Goal: Contribute content: Add original content to the website for others to see

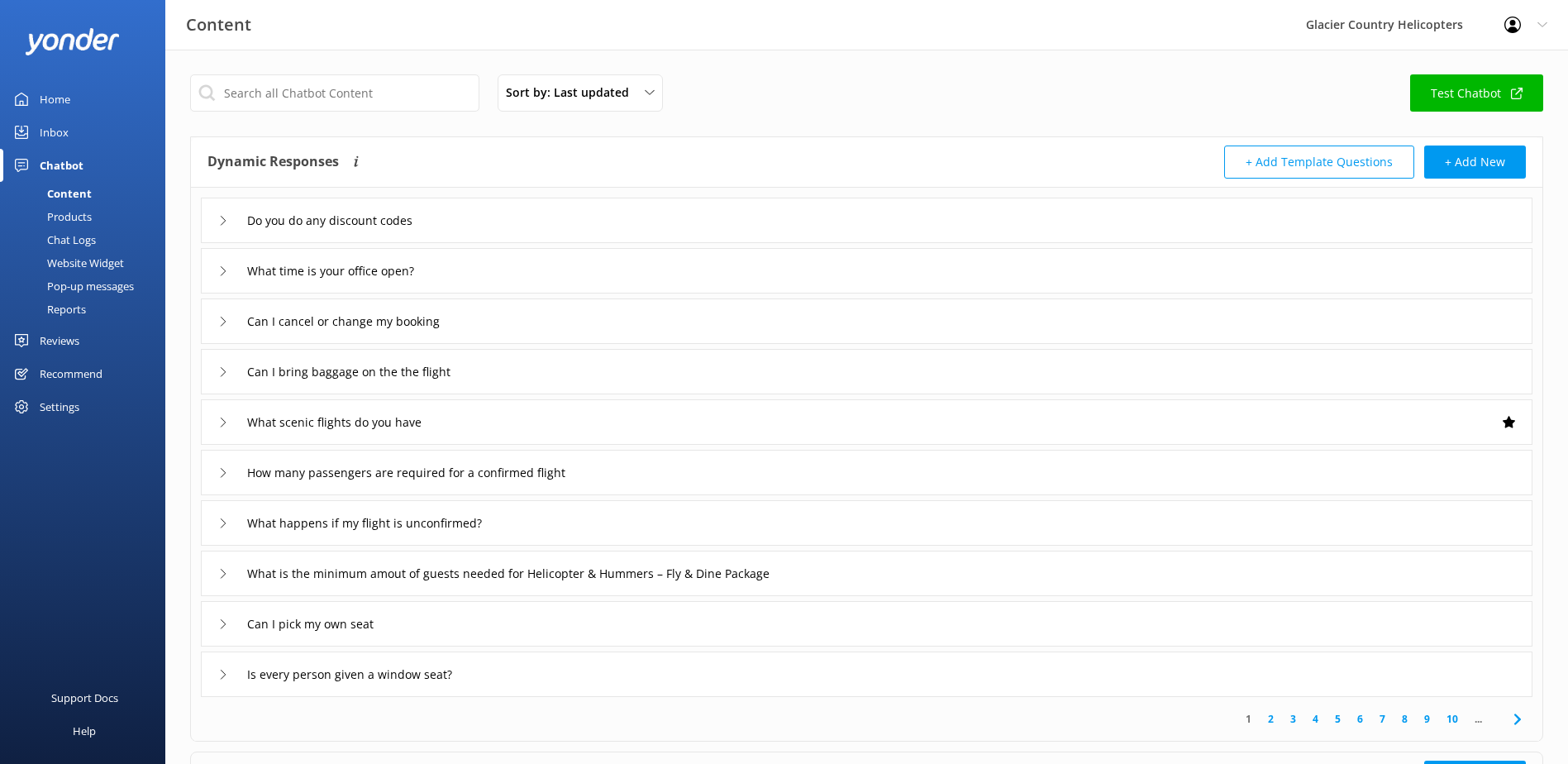
click at [67, 243] on div "Chat Logs" at bounding box center [52, 239] width 86 height 23
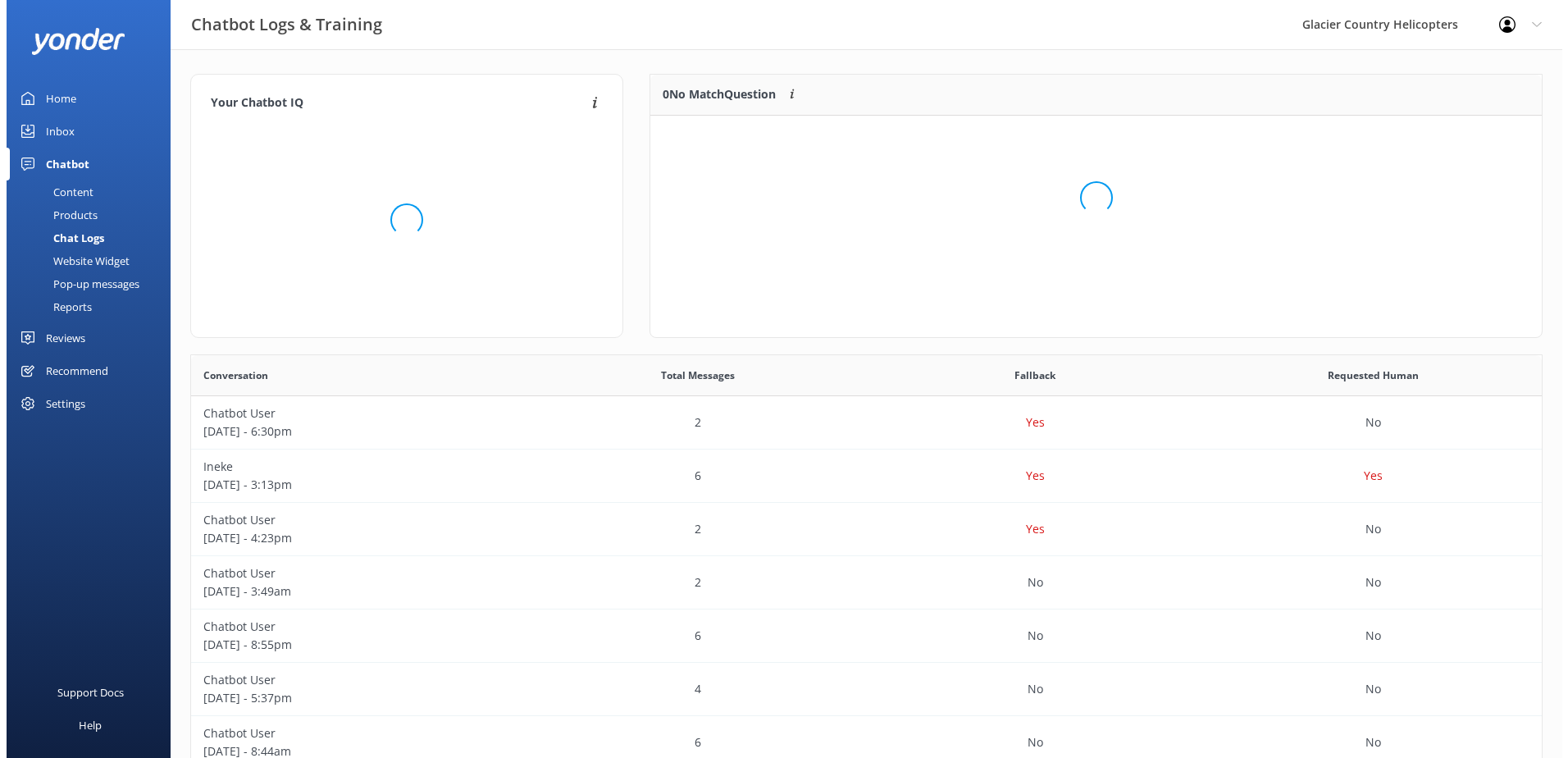
scroll to position [71, 878]
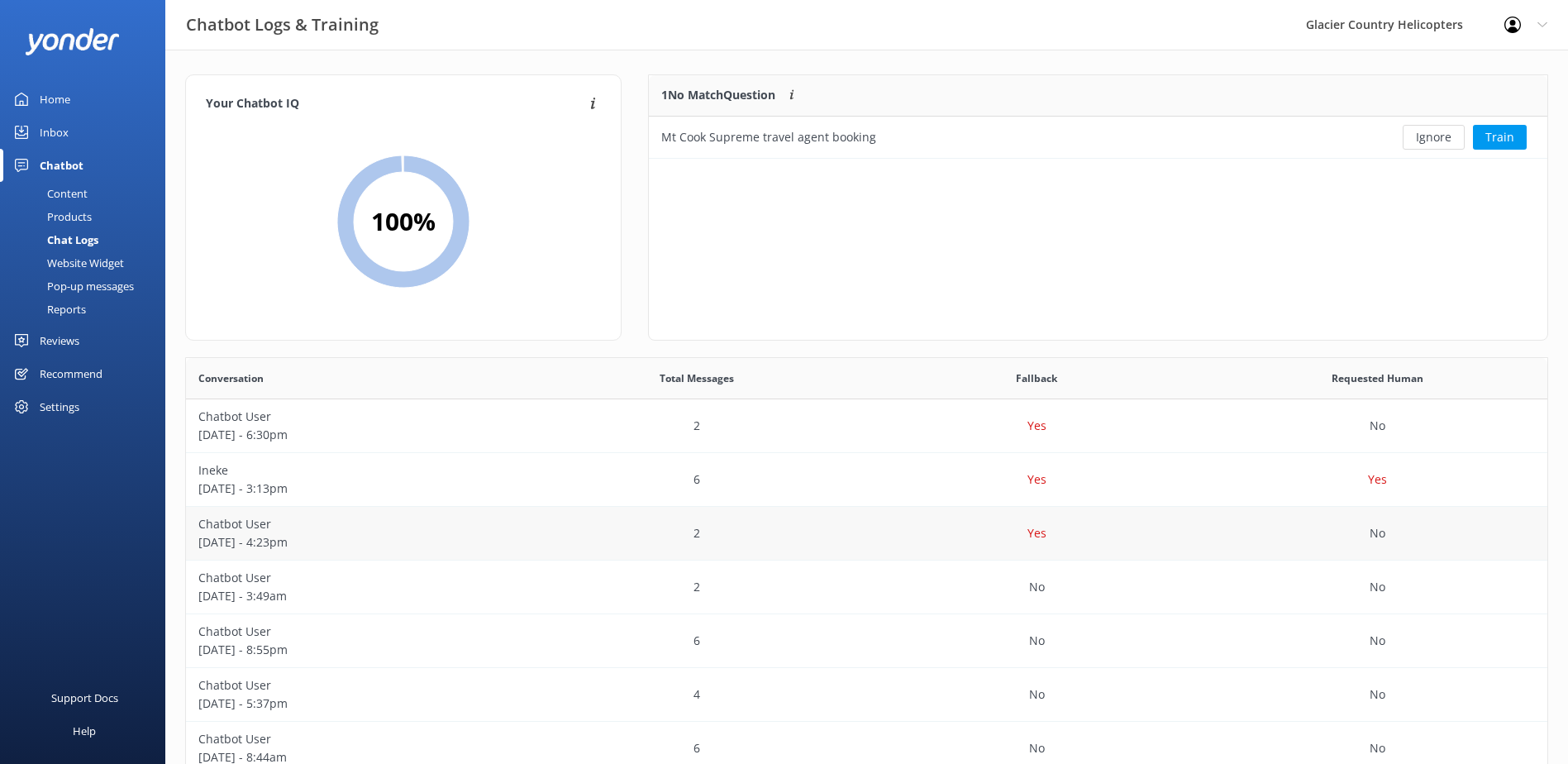
click at [258, 537] on p "[DATE] - 4:23pm" at bounding box center [356, 542] width 316 height 18
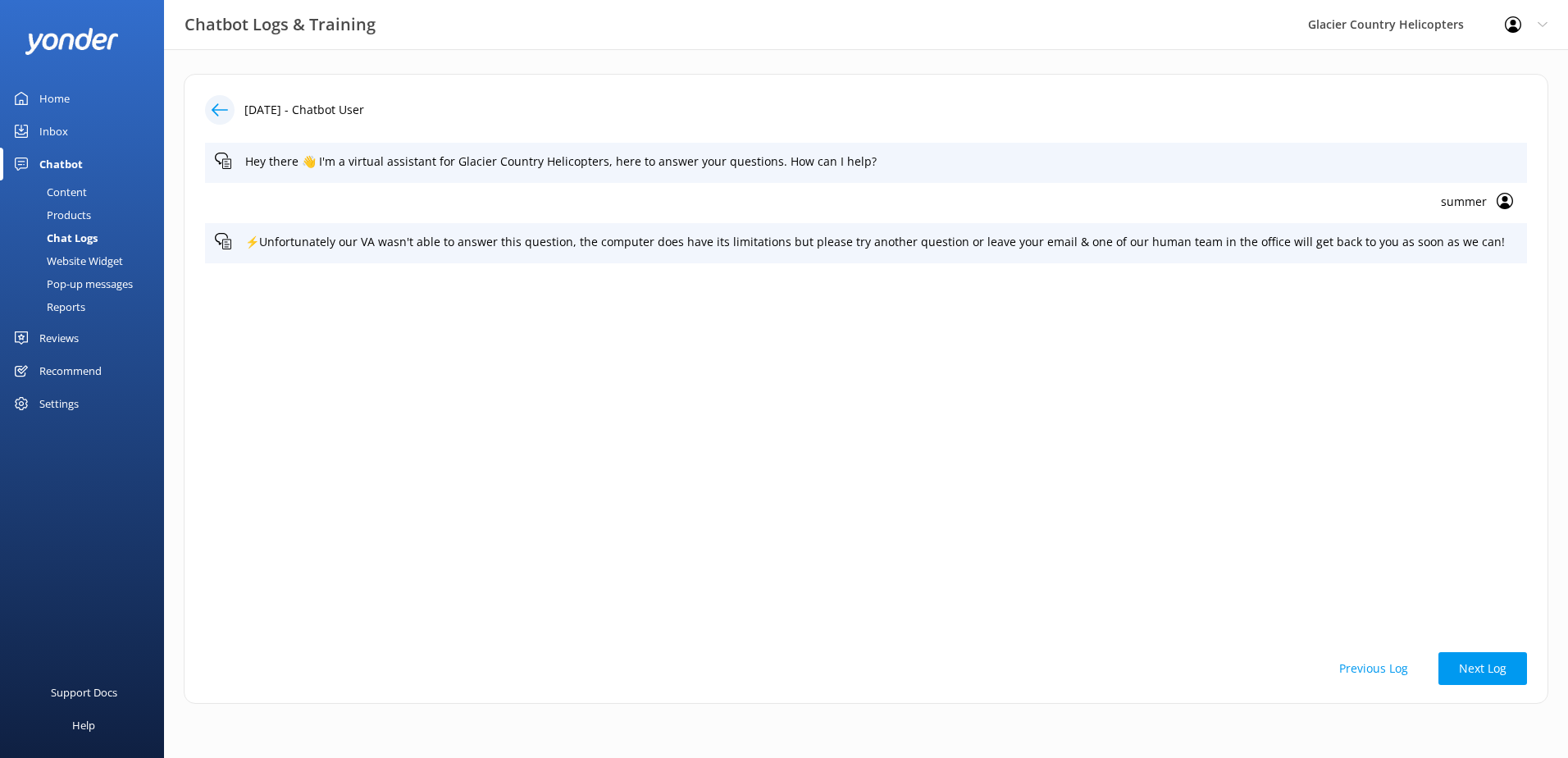
click at [222, 114] on icon at bounding box center [220, 109] width 16 height 16
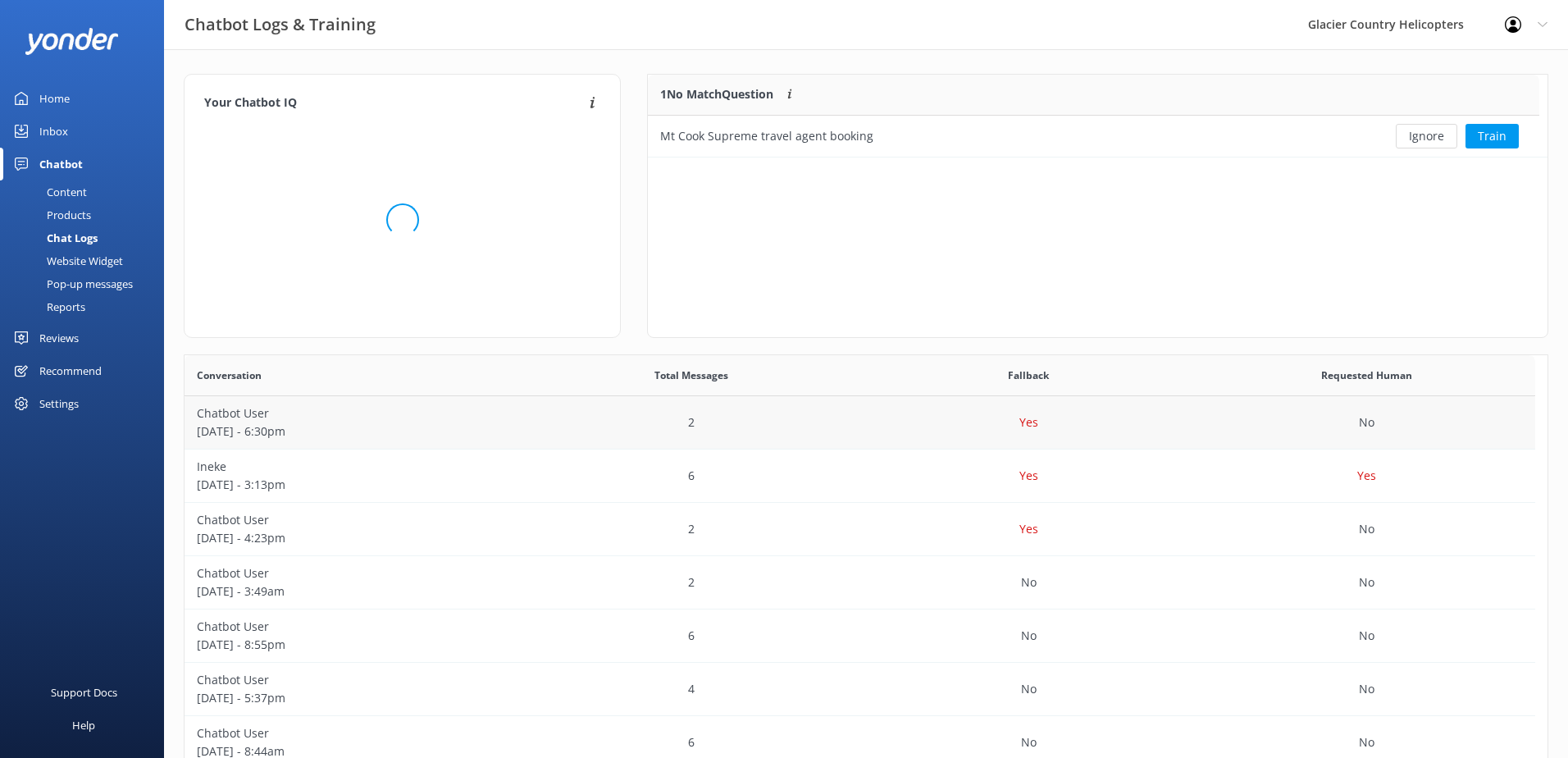
scroll to position [563, 1339]
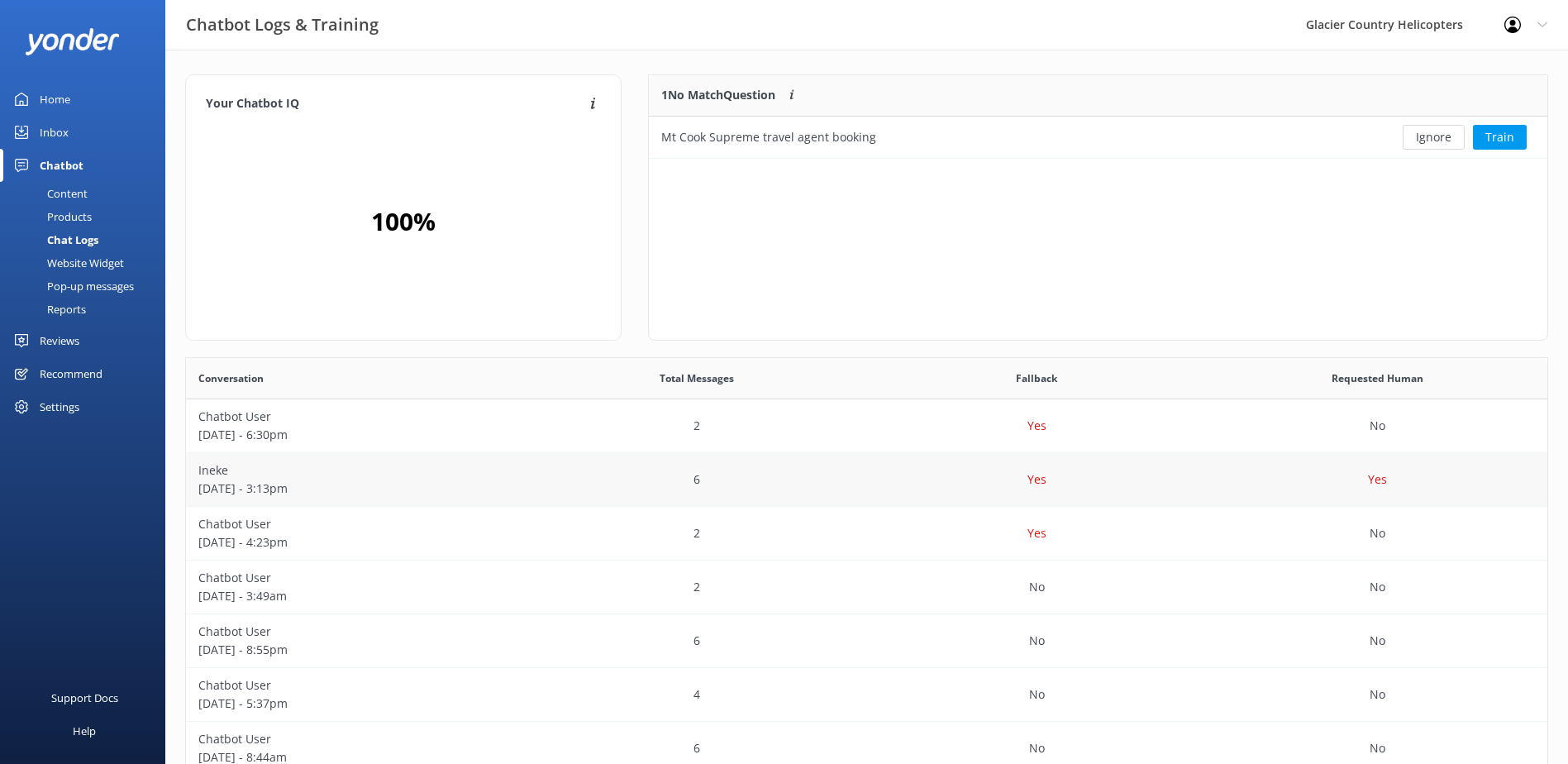
click at [247, 486] on p "[DATE] - 3:13pm" at bounding box center [356, 488] width 316 height 18
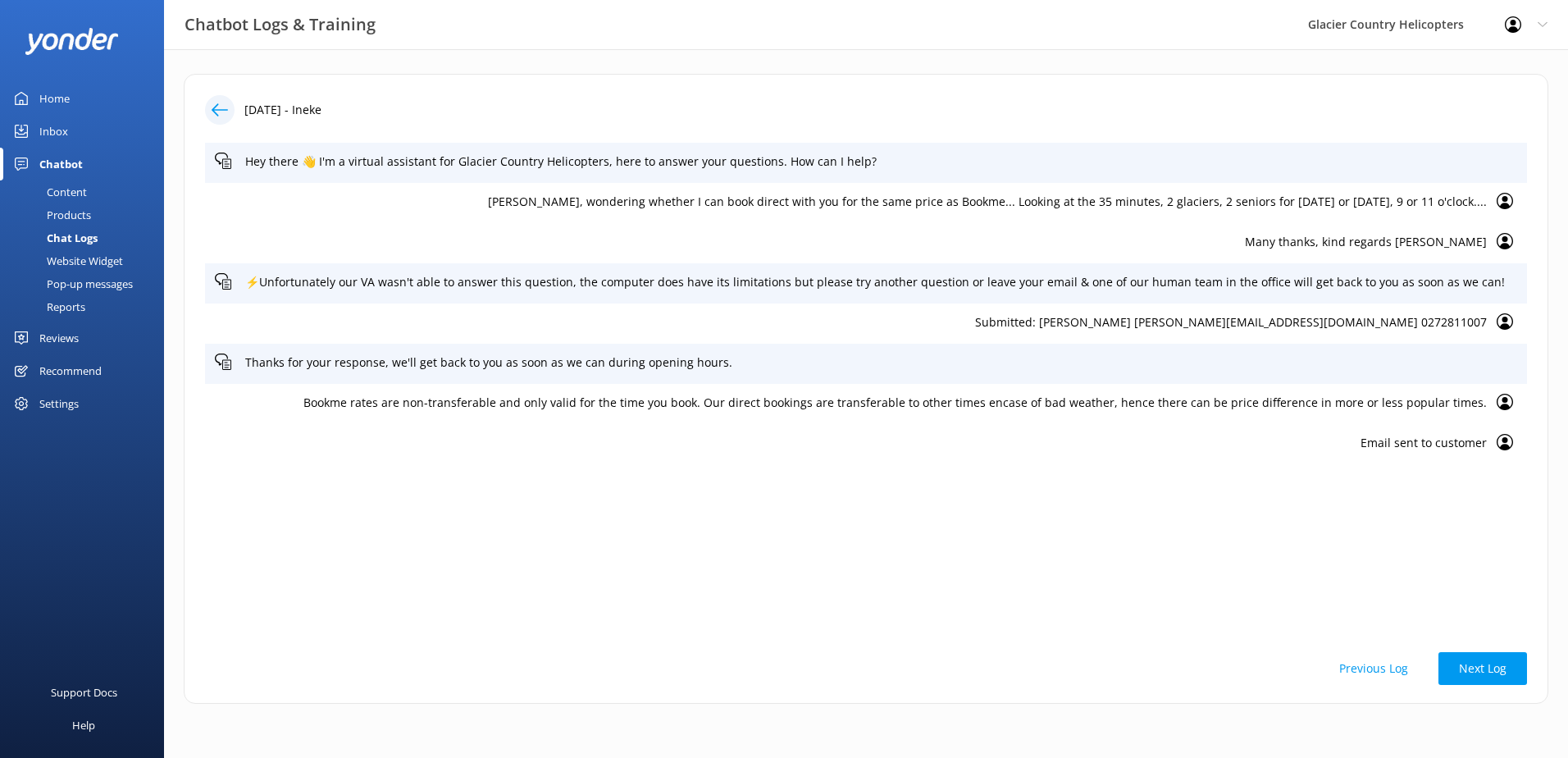
click at [1500, 447] on icon at bounding box center [1505, 441] width 16 height 16
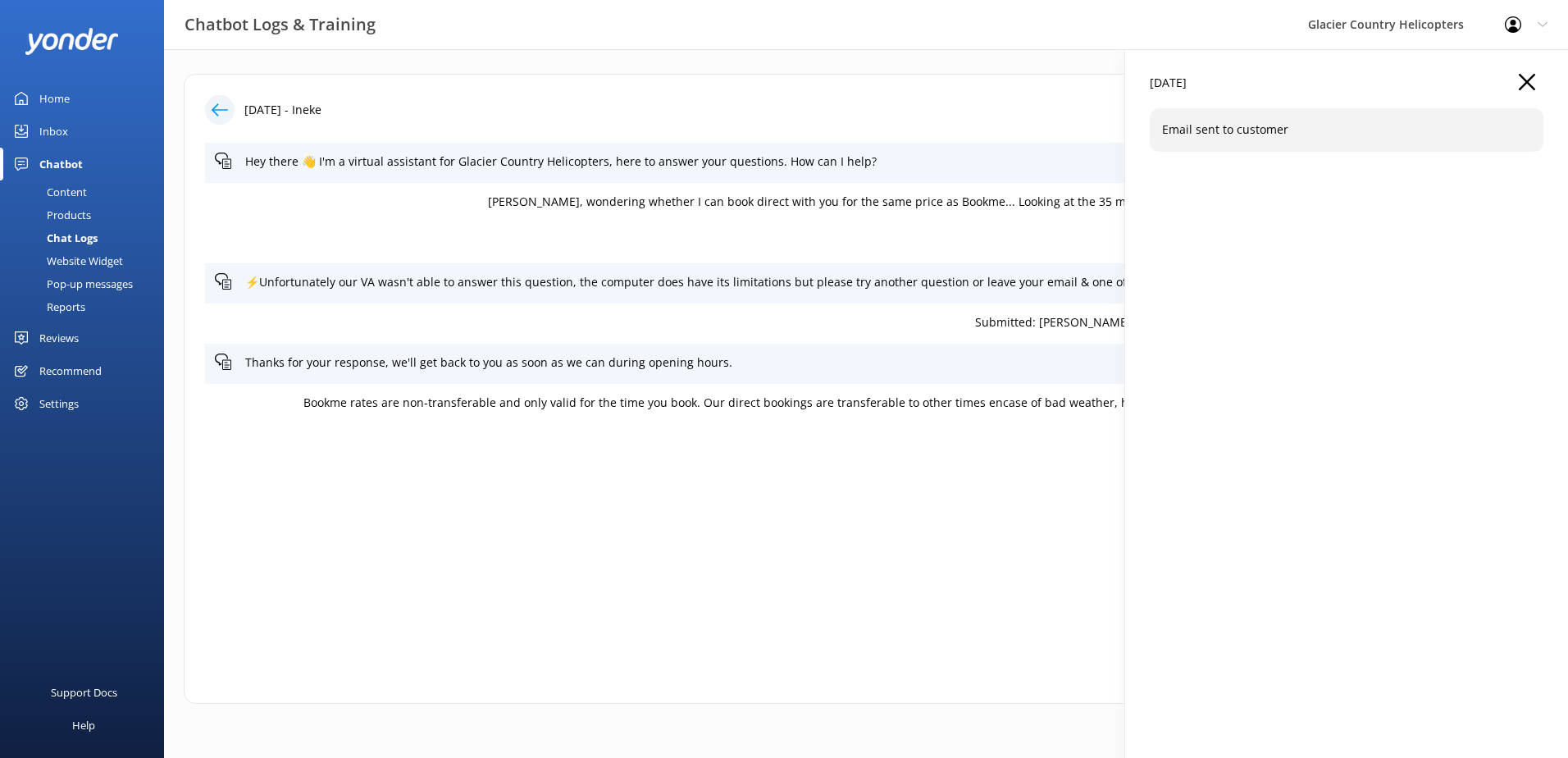
click at [1527, 80] on icon "button" at bounding box center [1527, 81] width 16 height 16
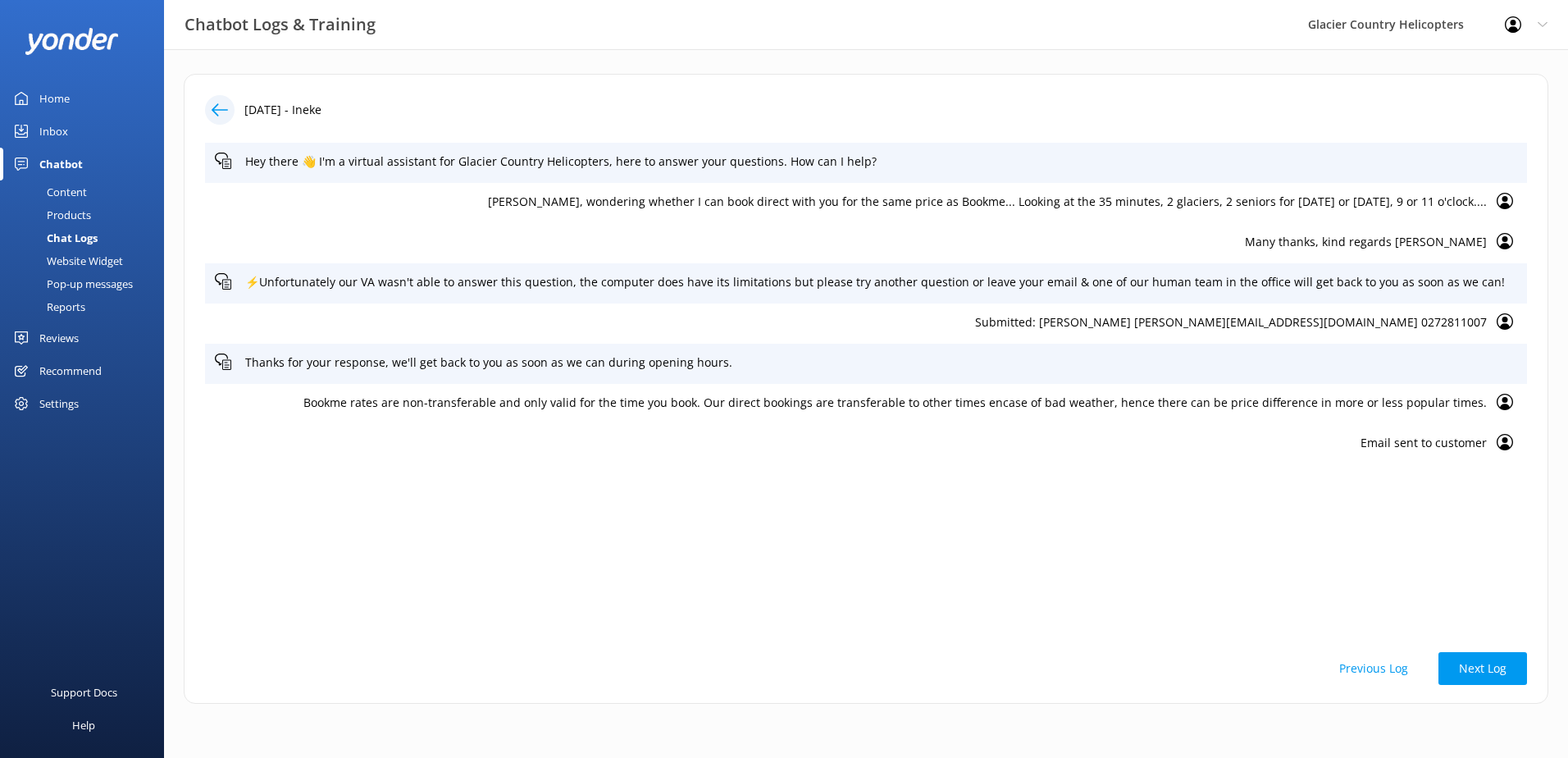
click at [1499, 404] on icon at bounding box center [1505, 402] width 16 height 16
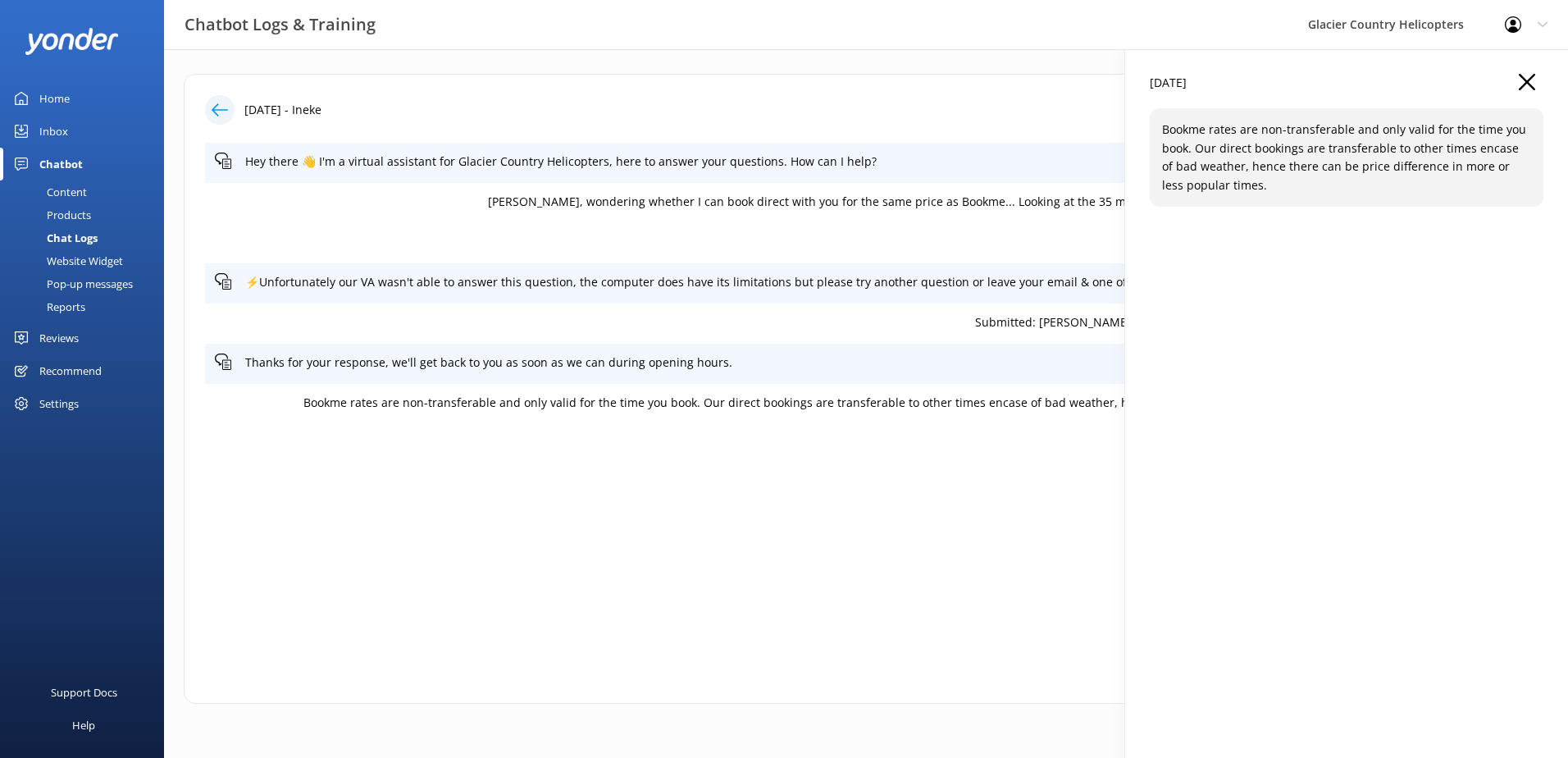
click at [1531, 76] on icon "button" at bounding box center [1527, 81] width 16 height 16
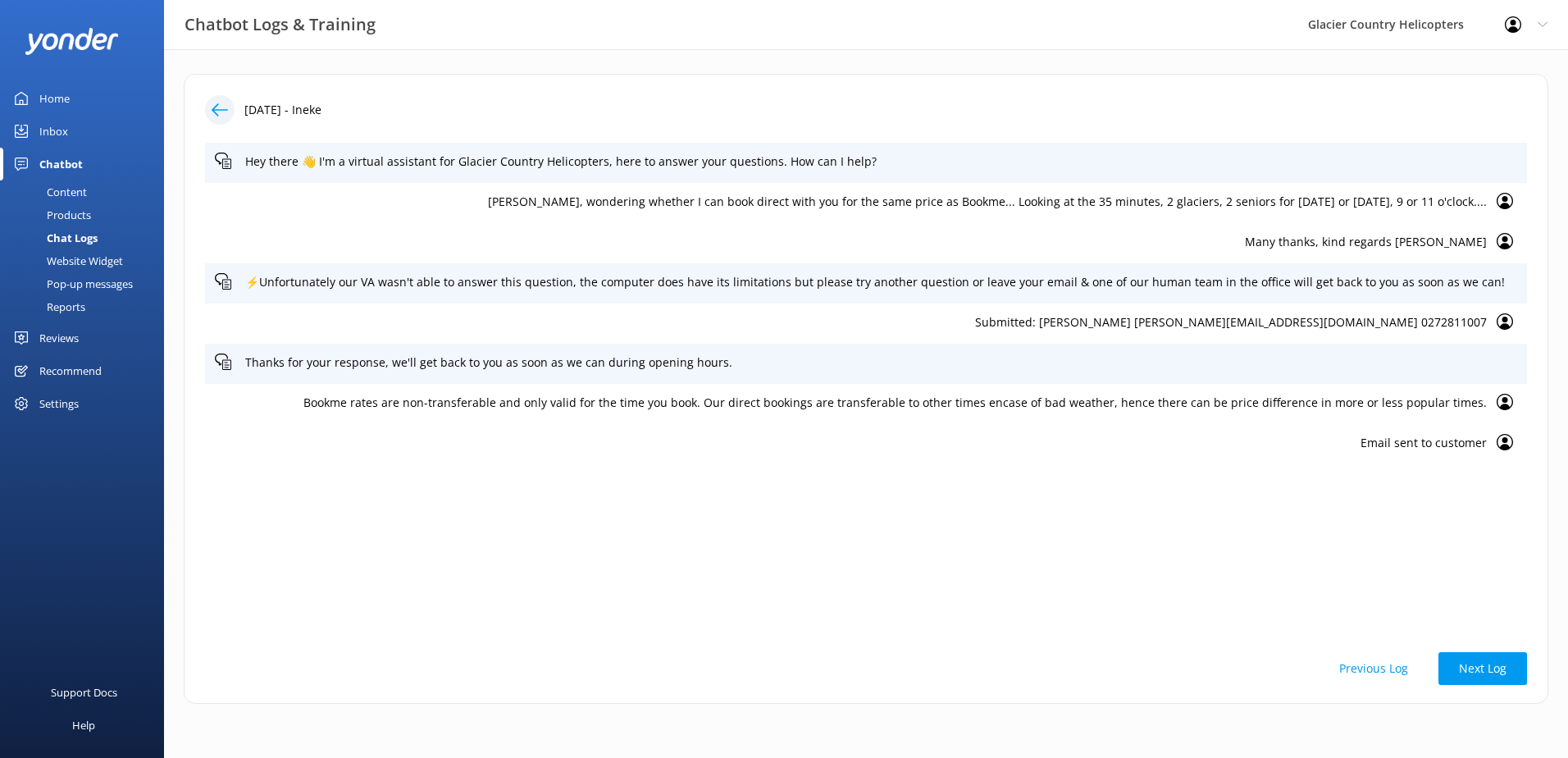
click at [220, 107] on icon at bounding box center [220, 109] width 16 height 16
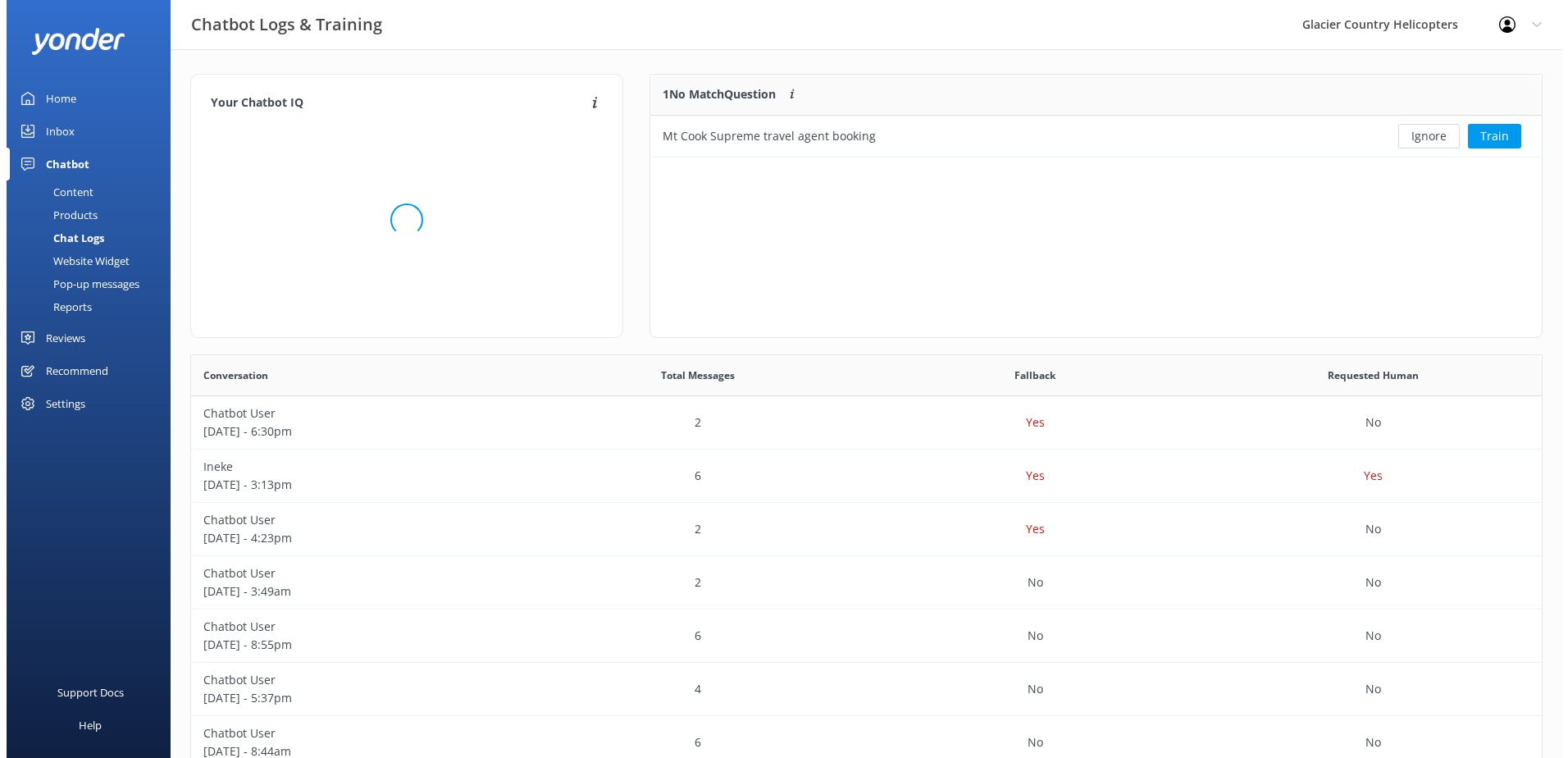
scroll to position [71, 878]
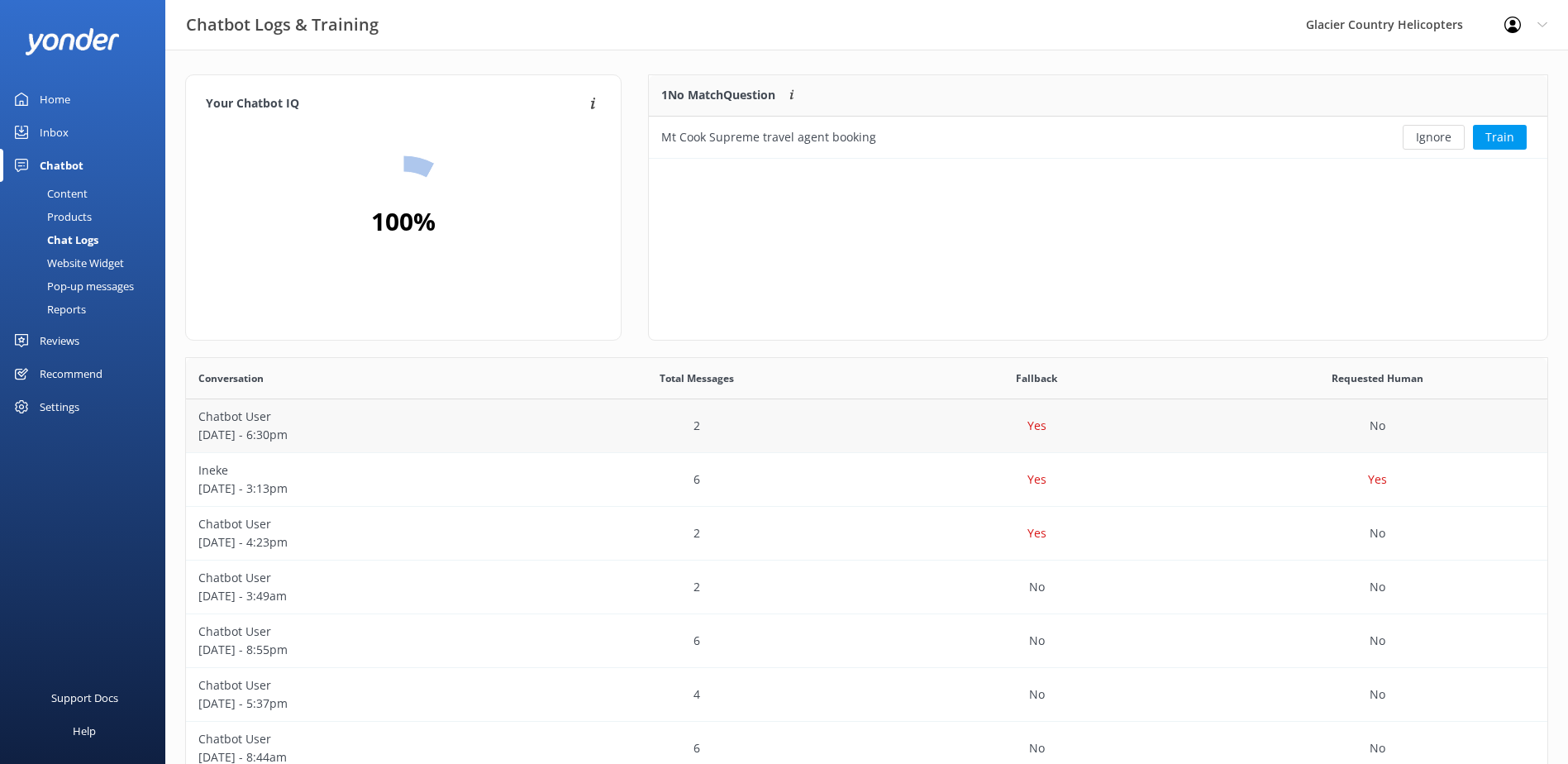
click at [340, 434] on p "[DATE] - 6:30pm" at bounding box center [356, 434] width 316 height 18
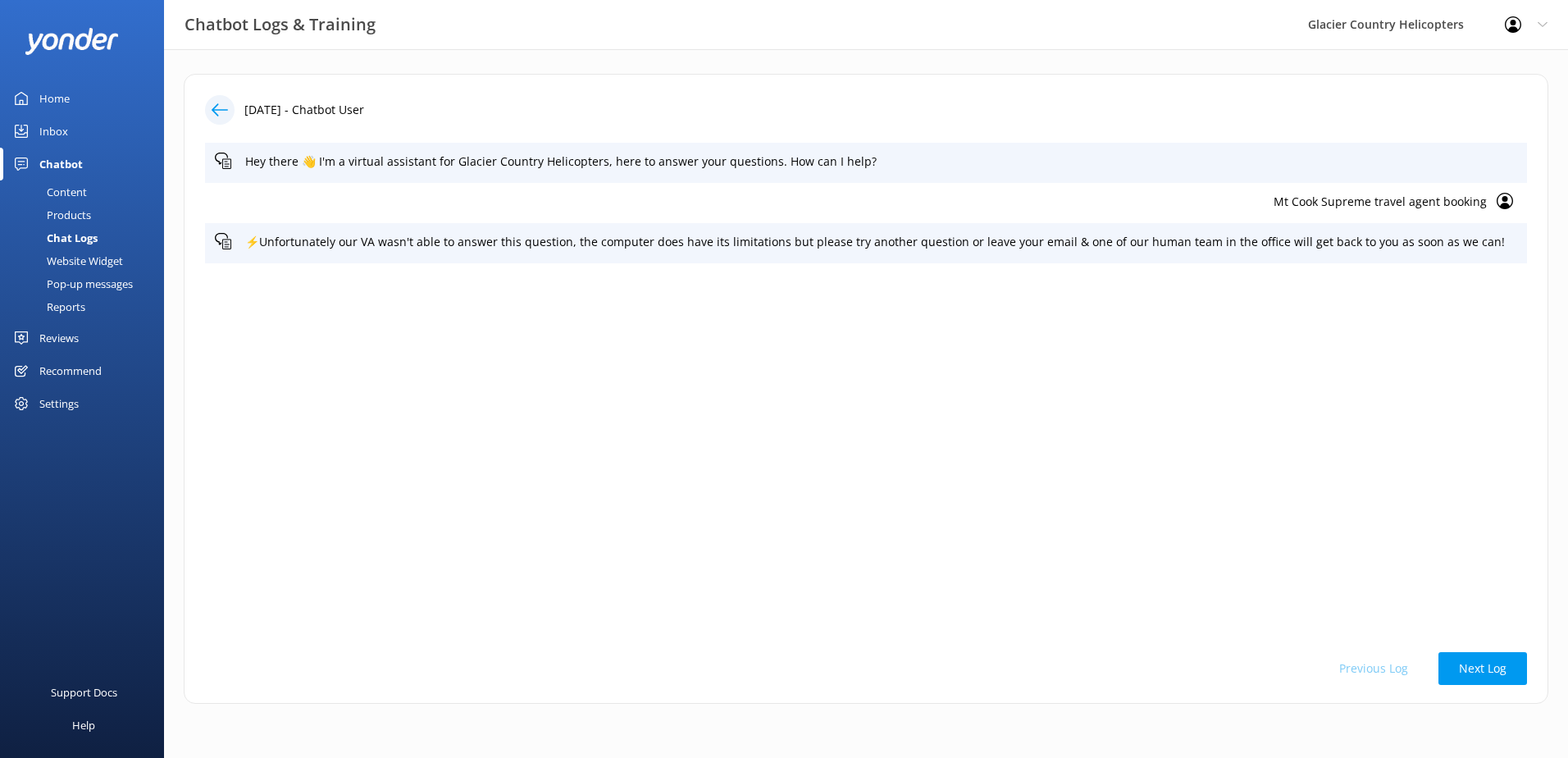
click at [61, 132] on div "Inbox" at bounding box center [54, 131] width 28 height 33
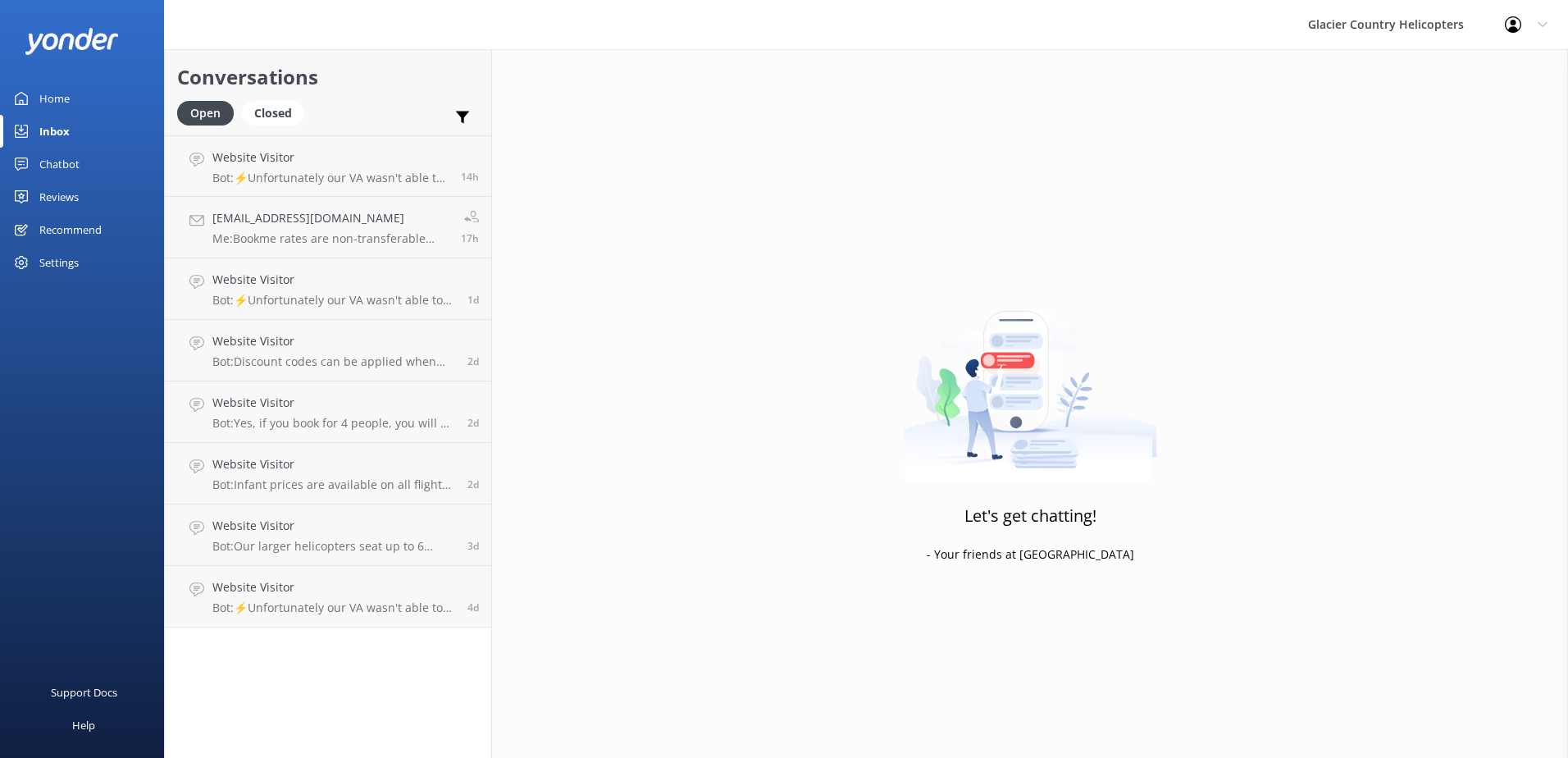
click at [45, 105] on div "Home" at bounding box center [55, 98] width 30 height 33
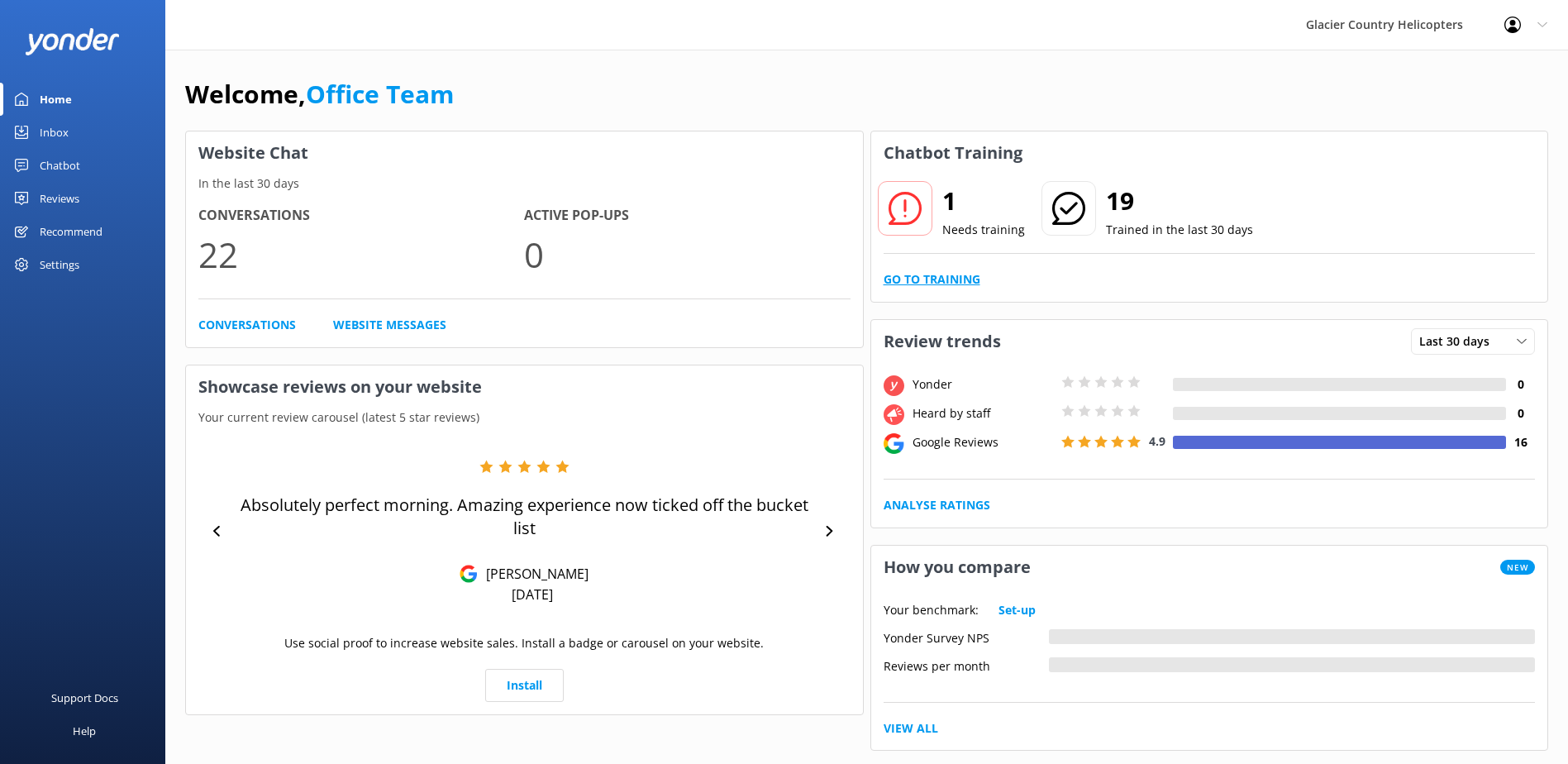
click at [921, 284] on link "Go to Training" at bounding box center [932, 279] width 97 height 18
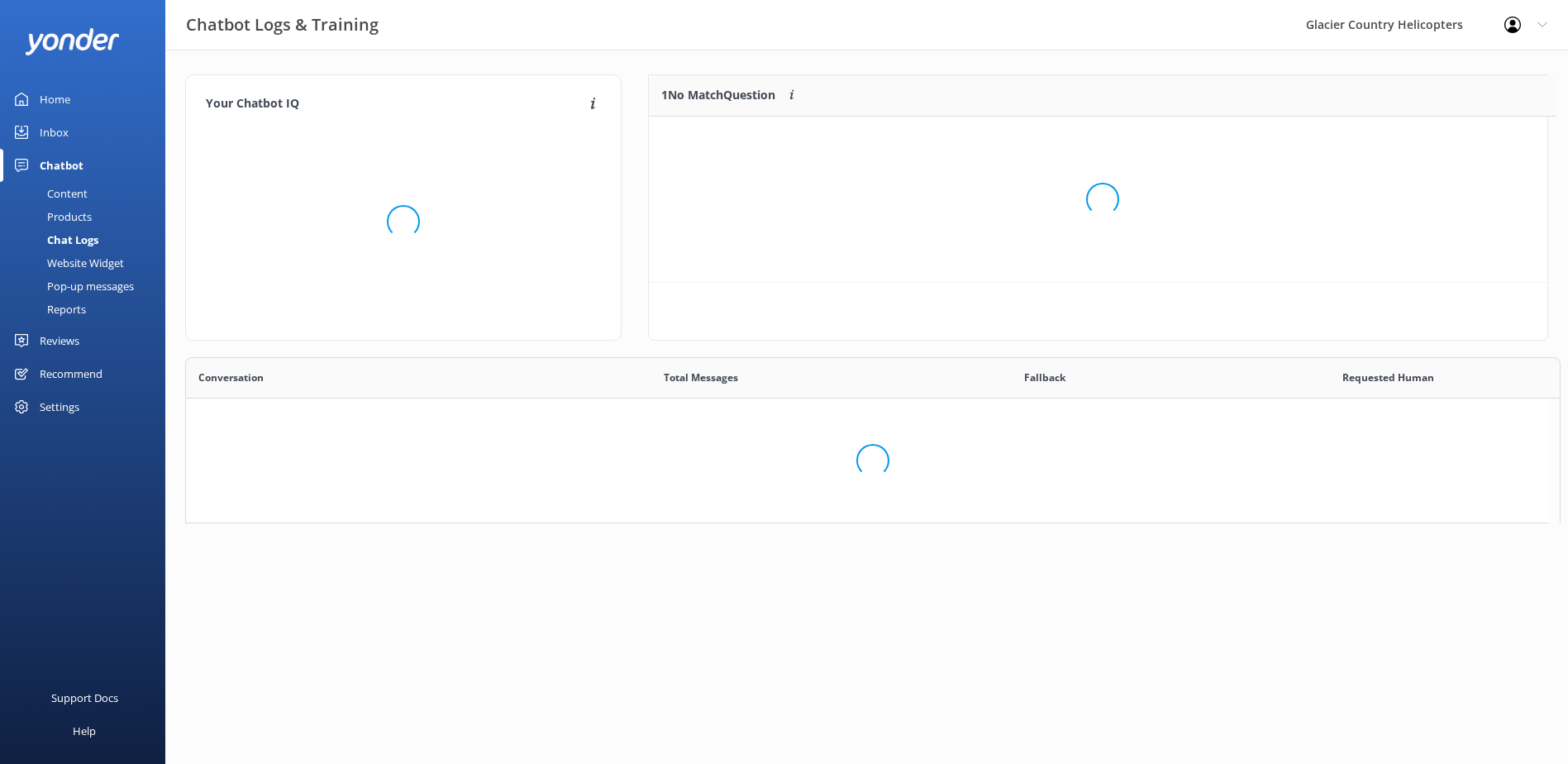
scroll to position [567, 1350]
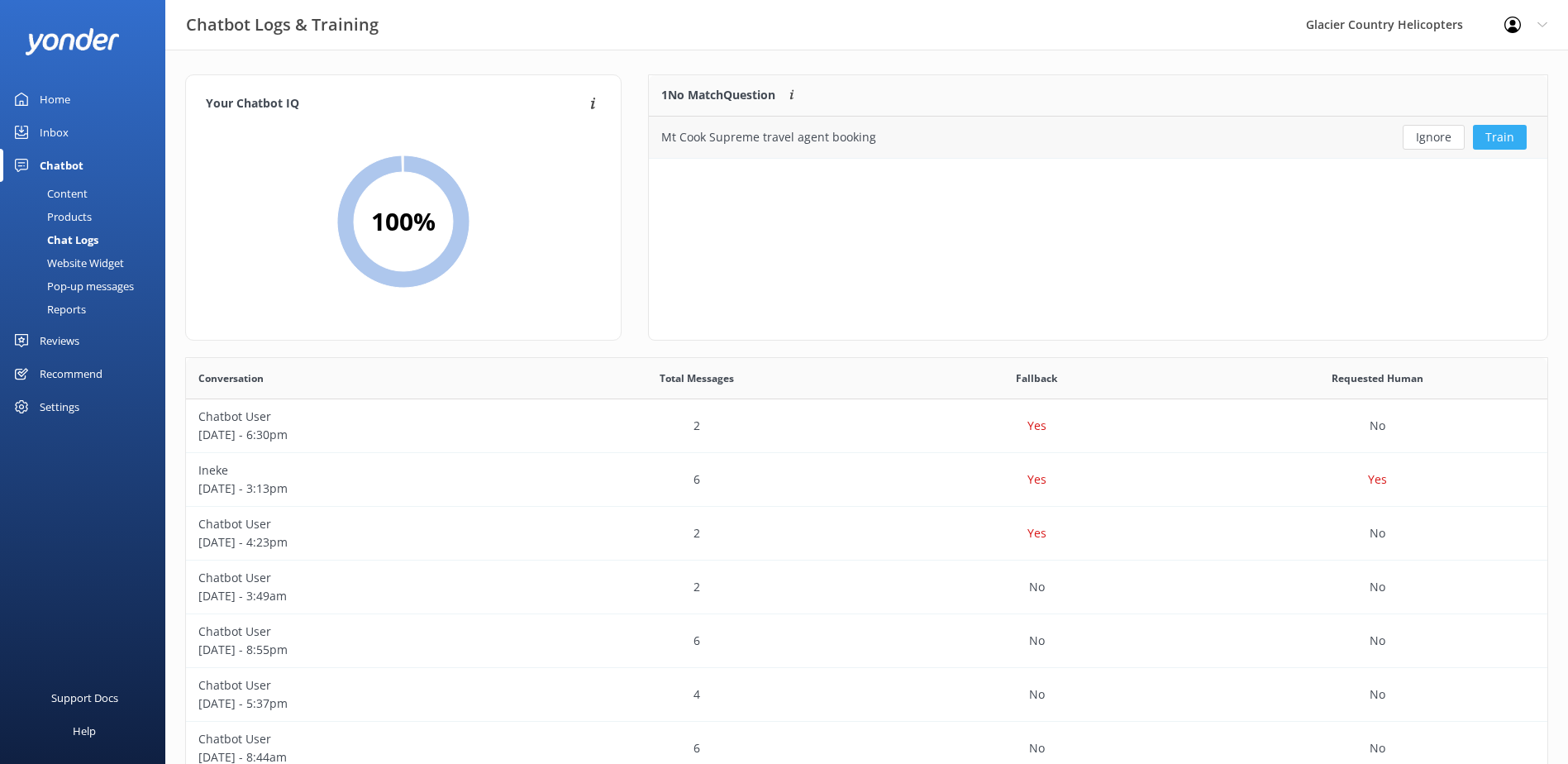
click at [1496, 141] on button "Train" at bounding box center [1500, 137] width 54 height 25
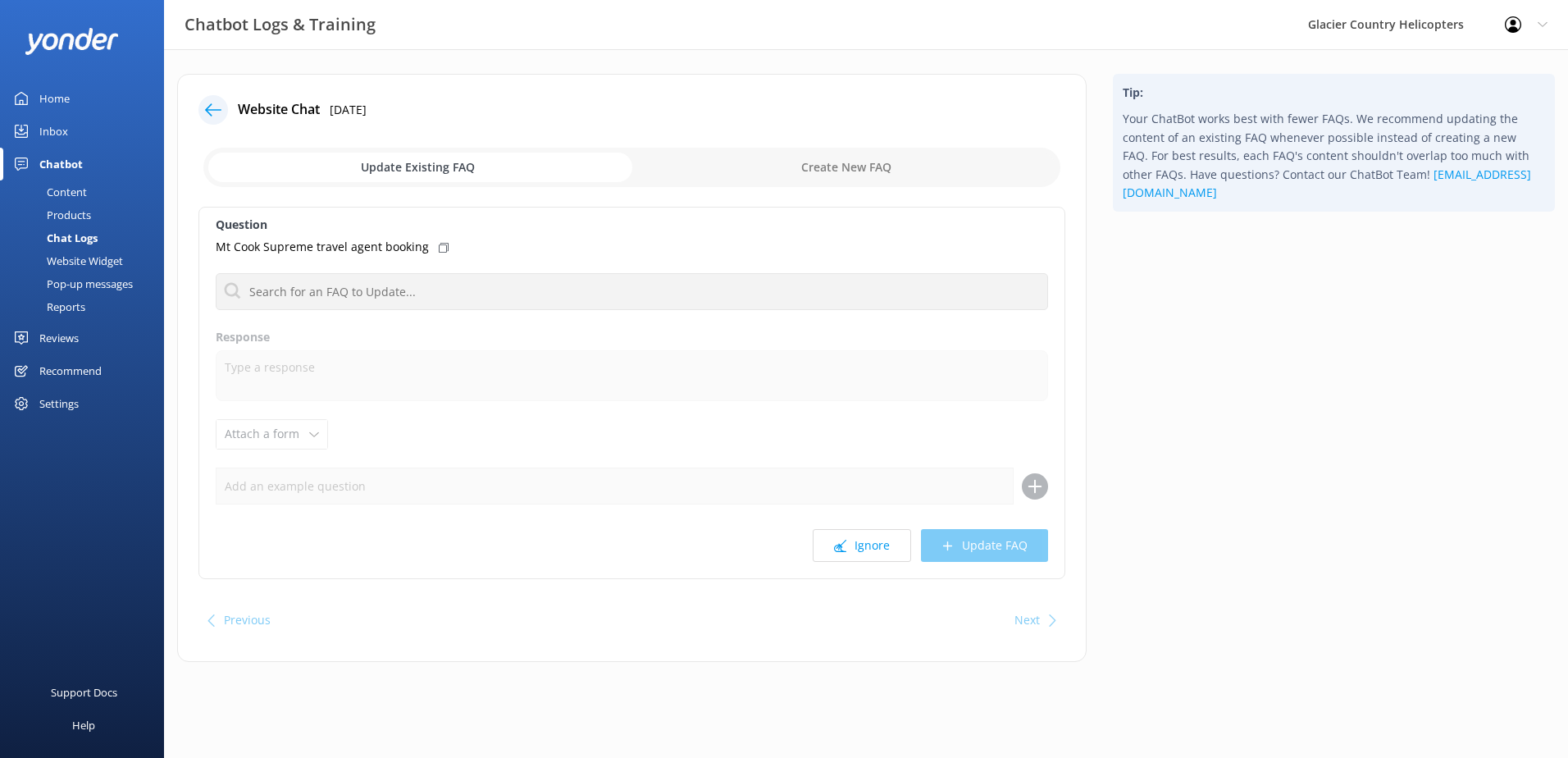
click at [788, 157] on input "checkbox" at bounding box center [632, 168] width 858 height 40
checkbox input "true"
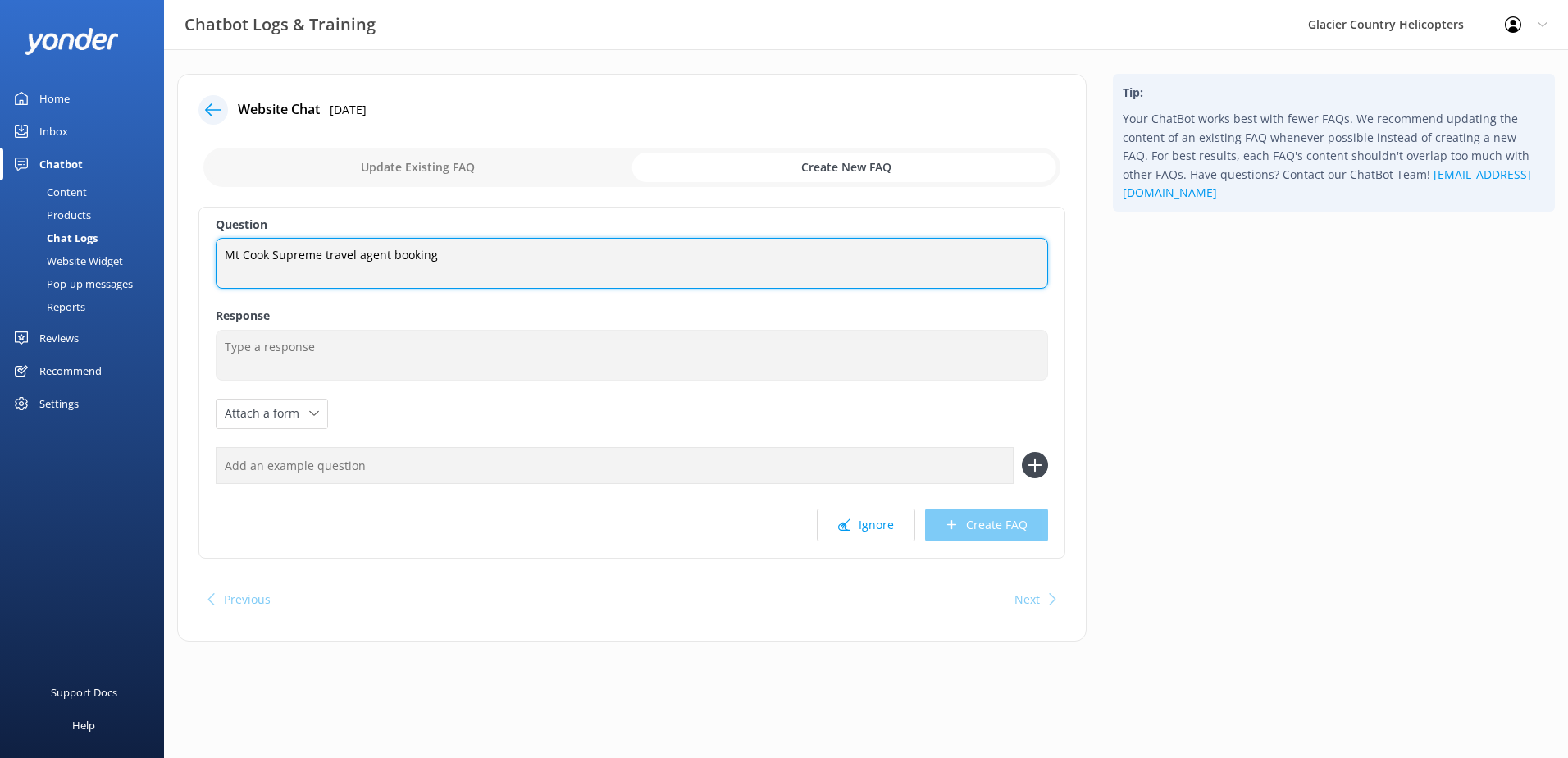
drag, startPoint x: 490, startPoint y: 264, endPoint x: 155, endPoint y: 264, distance: 335.0
click at [155, 264] on div "Chatbot Logs & Training Glacier Country Helicopters Profile Settings Logout Hom…" at bounding box center [784, 370] width 1568 height 642
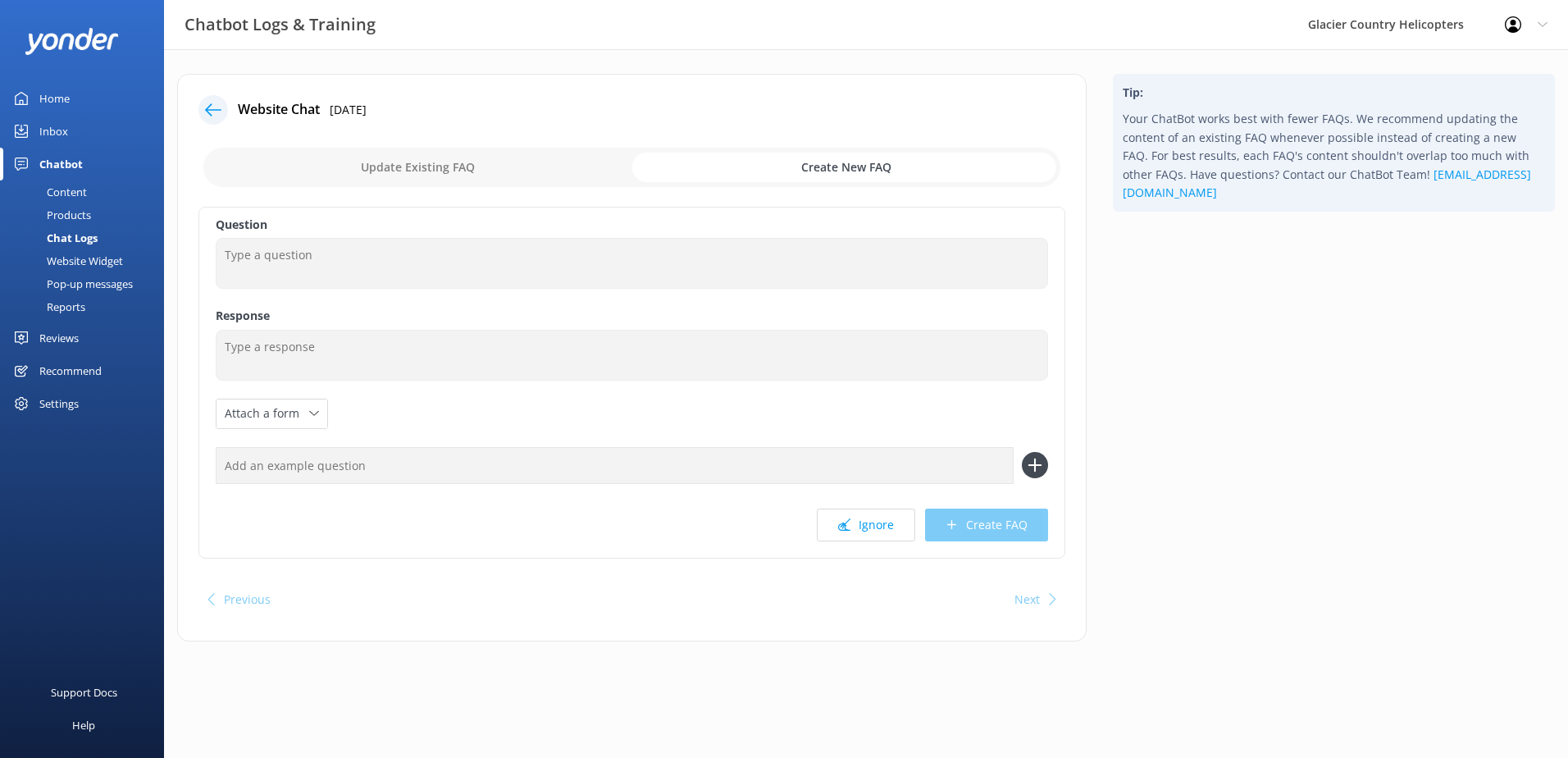
click at [307, 453] on input "text" at bounding box center [614, 465] width 798 height 37
paste input "Mt Cook Supreme travel agent booking"
drag, startPoint x: 311, startPoint y: 462, endPoint x: 180, endPoint y: 458, distance: 131.1
click at [180, 458] on div "Website Chat [DATE] Update Existing FAQ Create New FAQ Question Response Attach…" at bounding box center [631, 357] width 909 height 568
type input "travel agent booking"
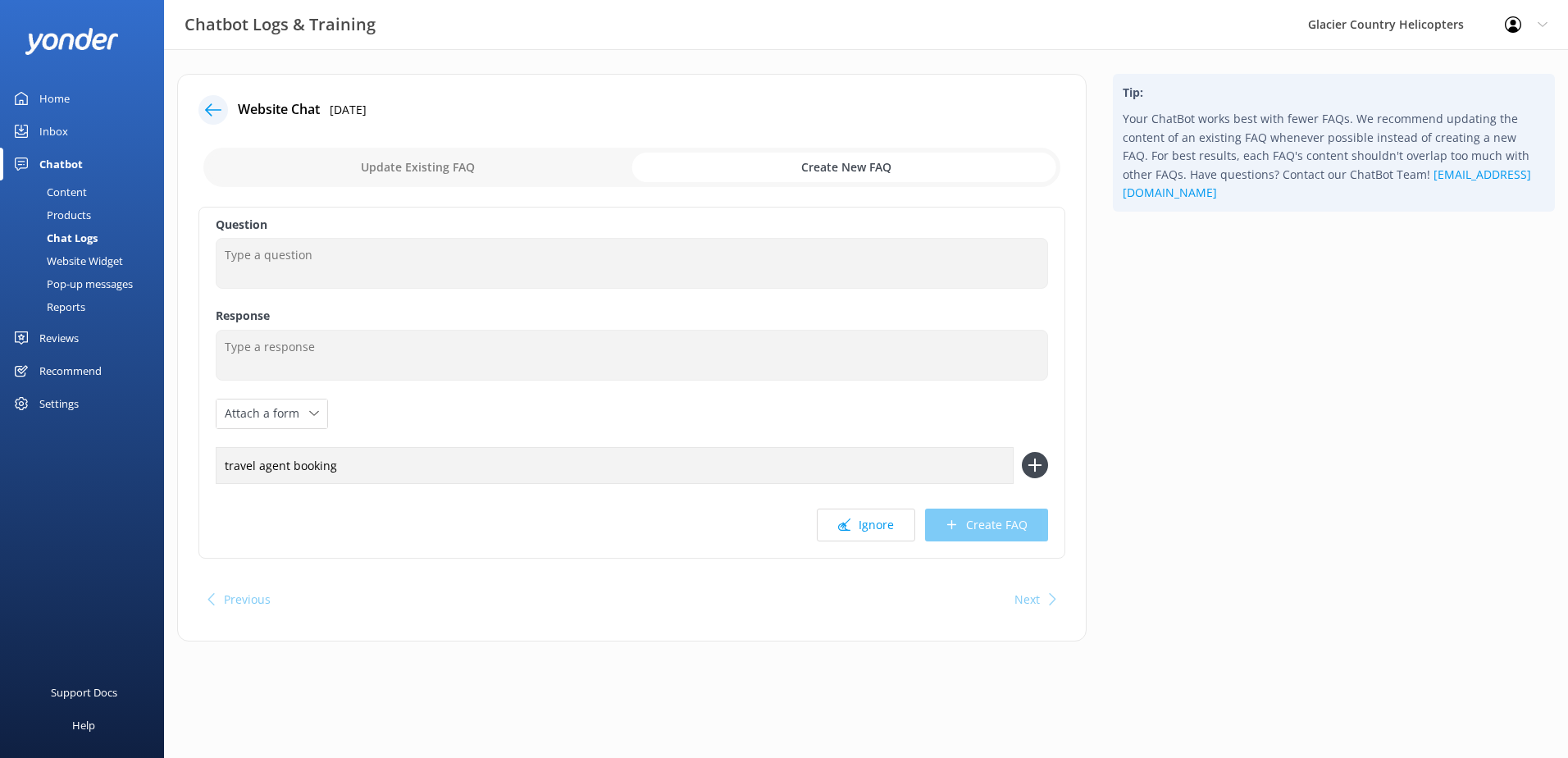
click at [1042, 457] on icon at bounding box center [1036, 466] width 26 height 26
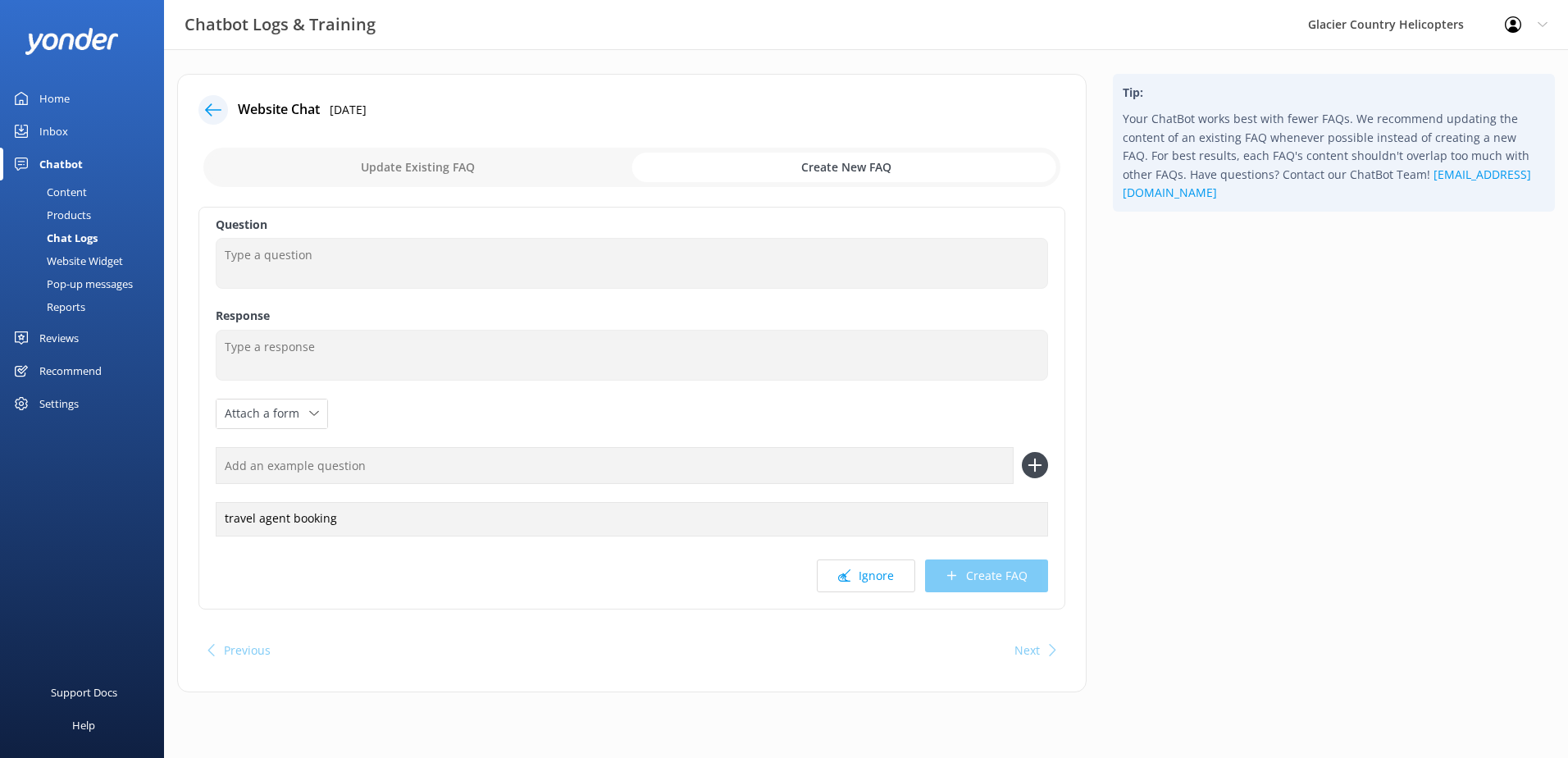
click at [357, 468] on input "text" at bounding box center [614, 465] width 798 height 37
type input "check my booking"
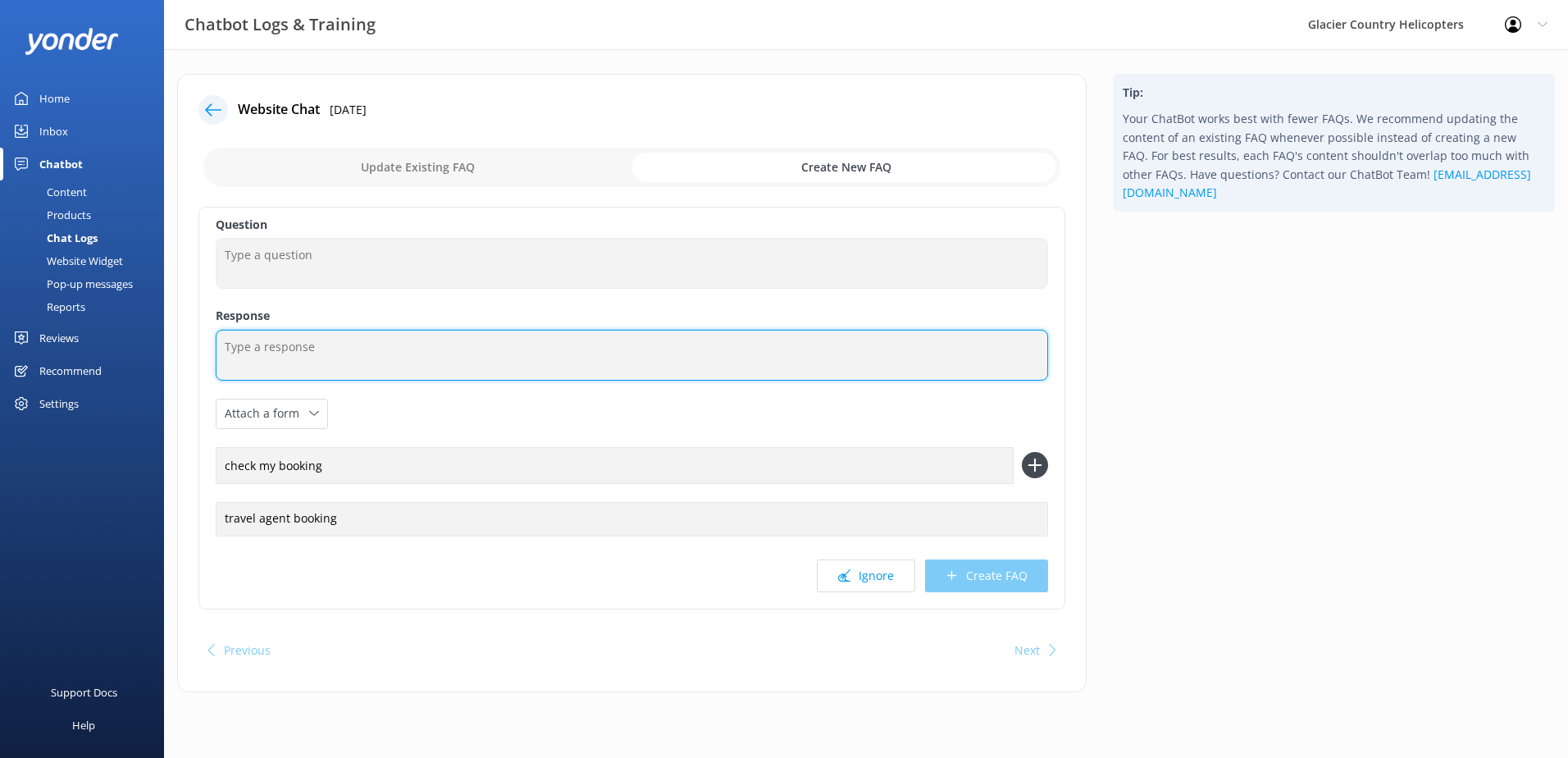
click at [302, 372] on textarea at bounding box center [631, 355] width 832 height 51
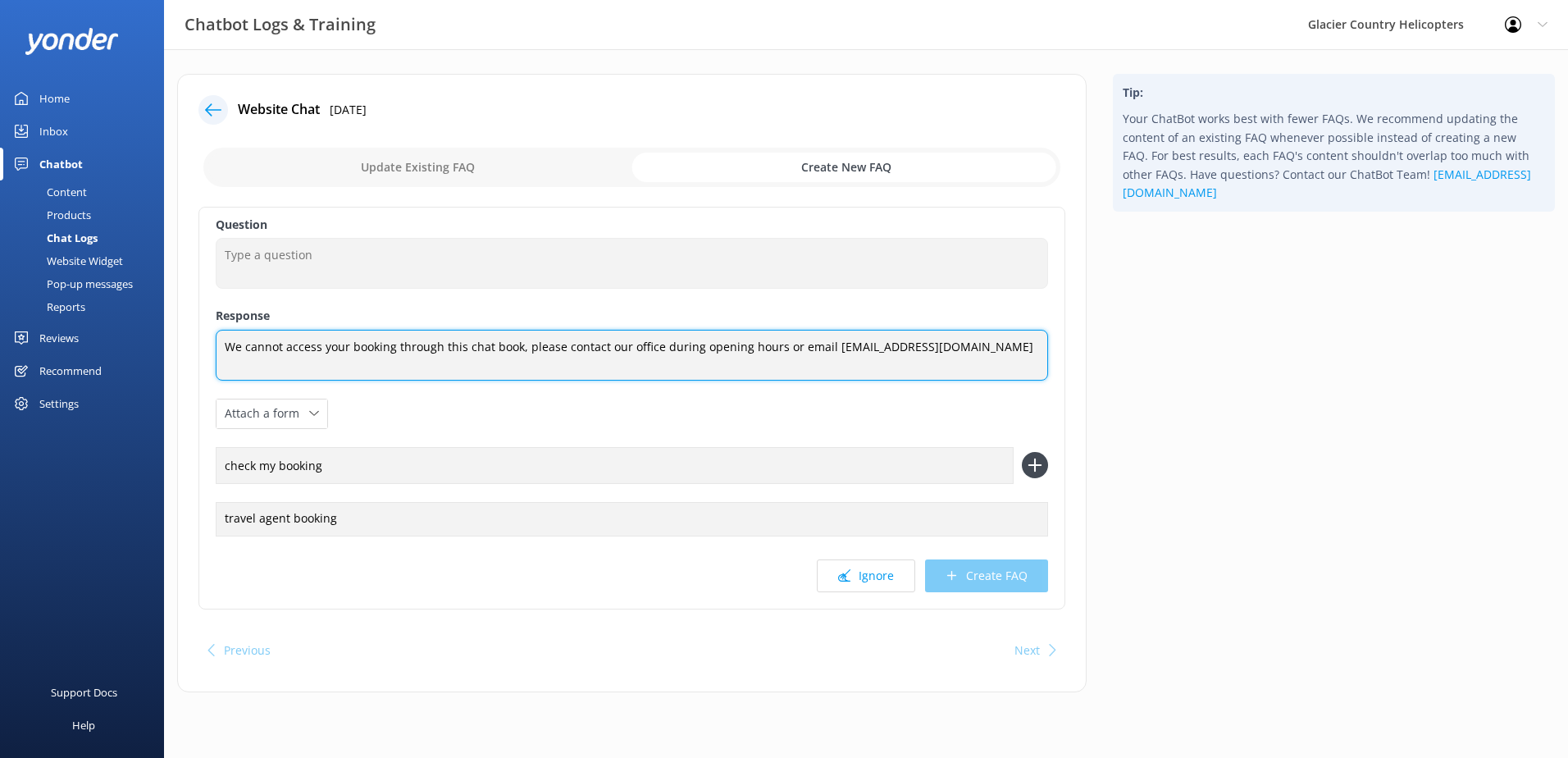
click at [345, 346] on textarea "We cannot access your booking through this chat book, please contact our office…" at bounding box center [631, 355] width 832 height 51
click at [531, 351] on textarea "We cannot access your current booking through this chat book, please contact ou…" at bounding box center [631, 355] width 832 height 52
click at [435, 345] on textarea "We cannot access your current booking through this chatbot, please contact our …" at bounding box center [631, 355] width 832 height 52
click at [494, 371] on textarea "We cannot access your current booking or set up agent logins through this chatb…" at bounding box center [631, 355] width 832 height 52
type textarea "We cannot access your current booking or set up agent logins through this chatb…"
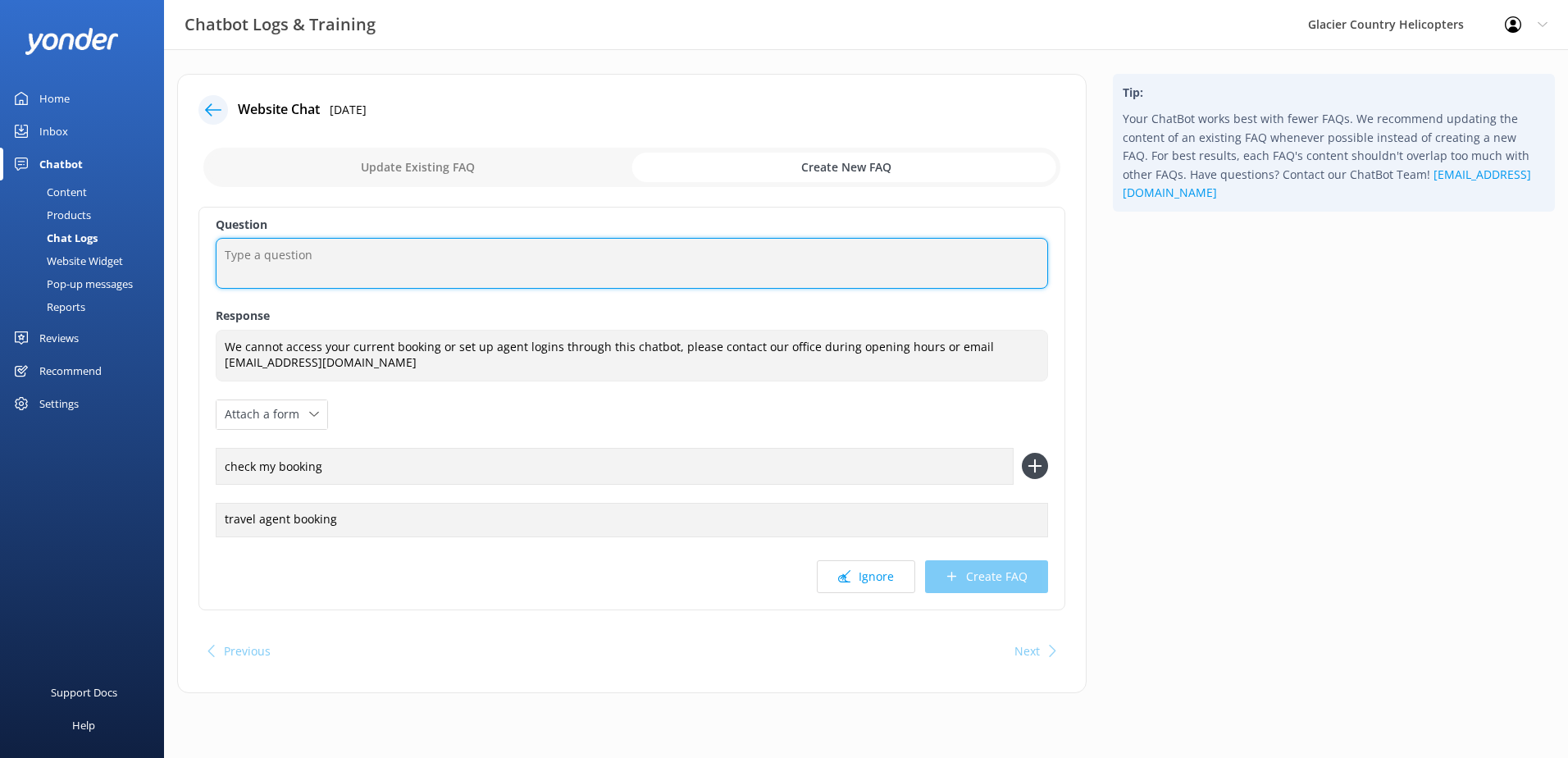
click at [263, 248] on textarea at bounding box center [631, 263] width 832 height 51
type textarea "Can I confir"
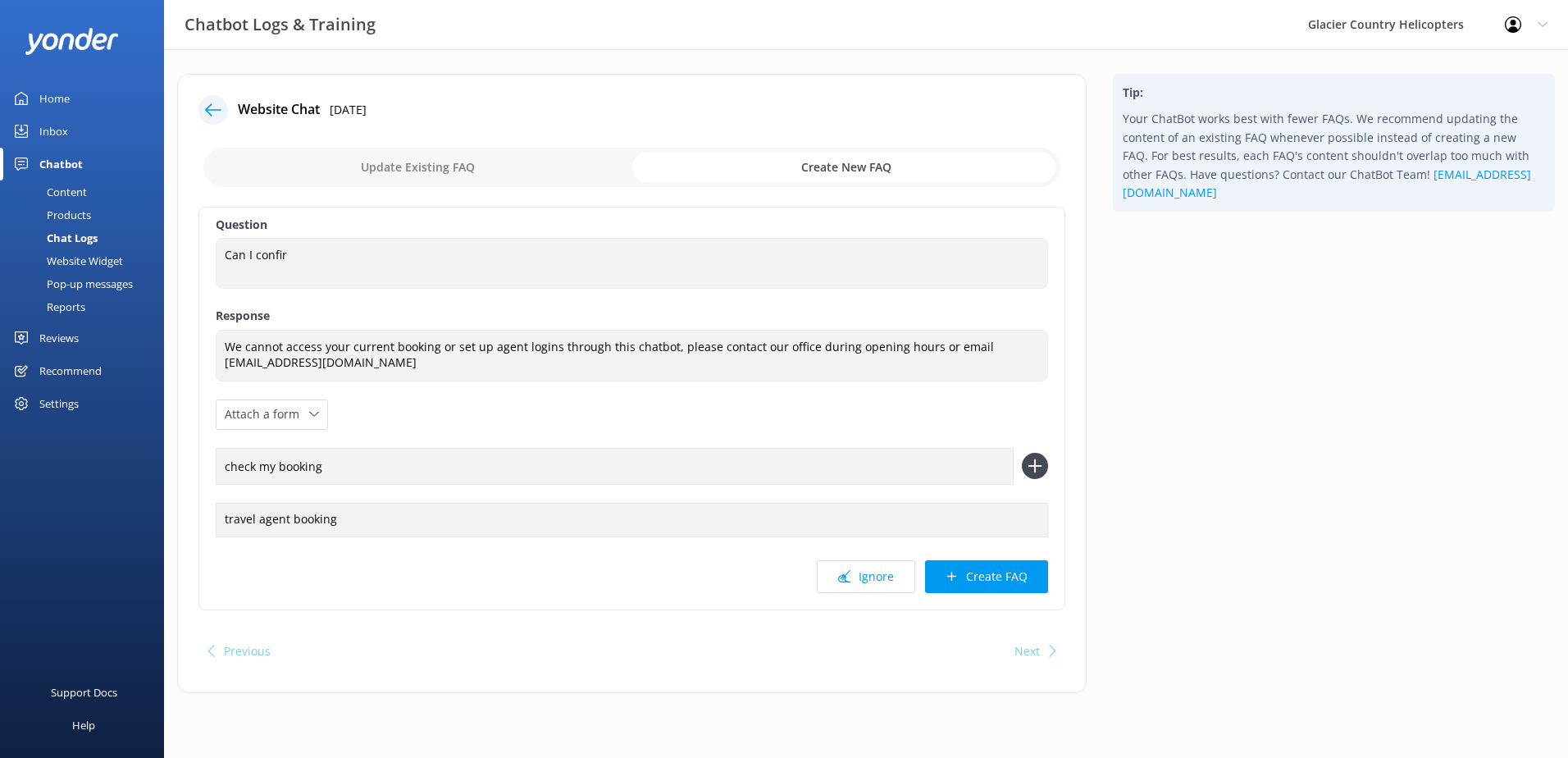
click at [434, 149] on input "checkbox" at bounding box center [632, 168] width 858 height 40
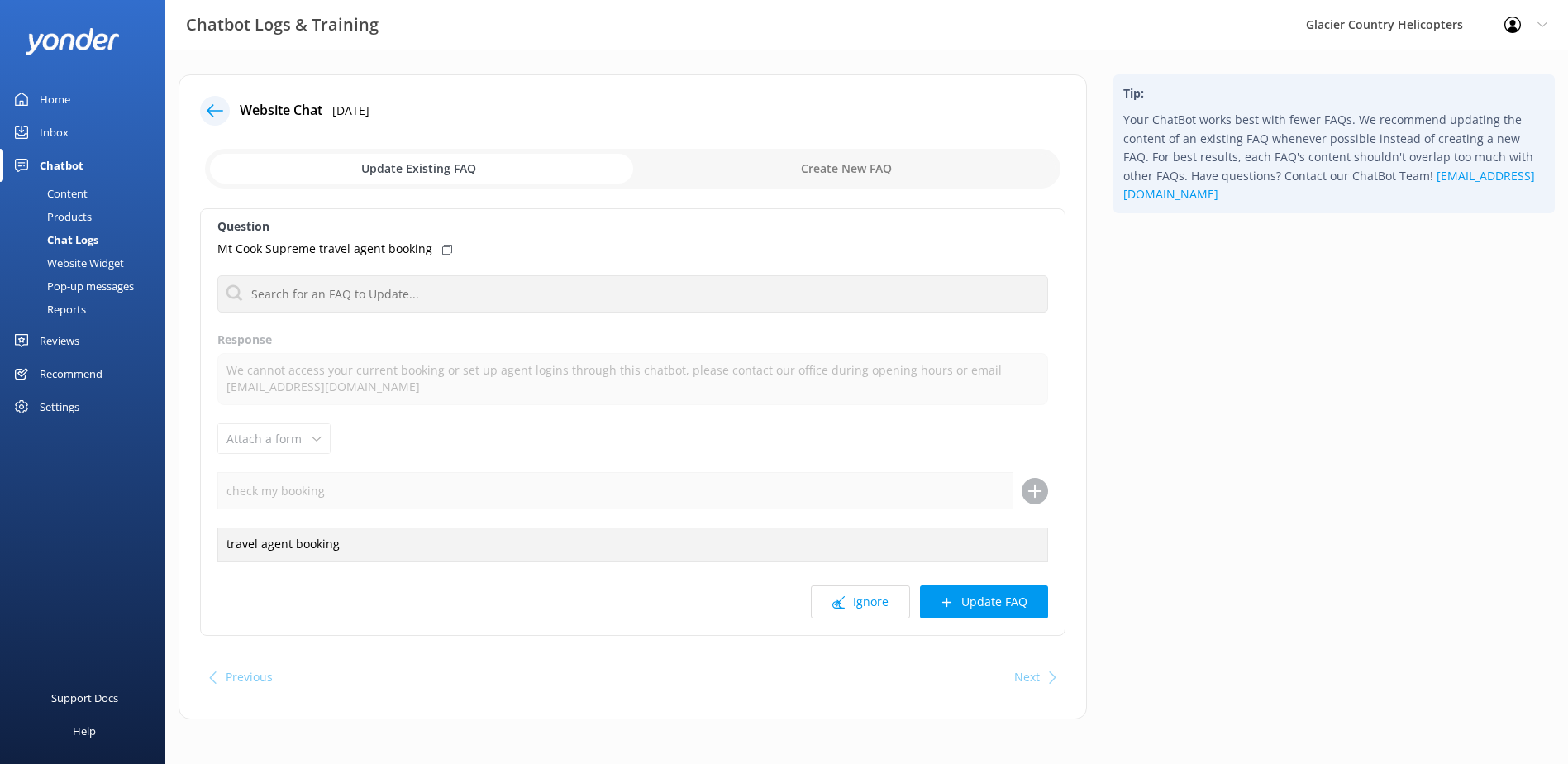
click at [794, 159] on input "checkbox" at bounding box center [633, 169] width 856 height 40
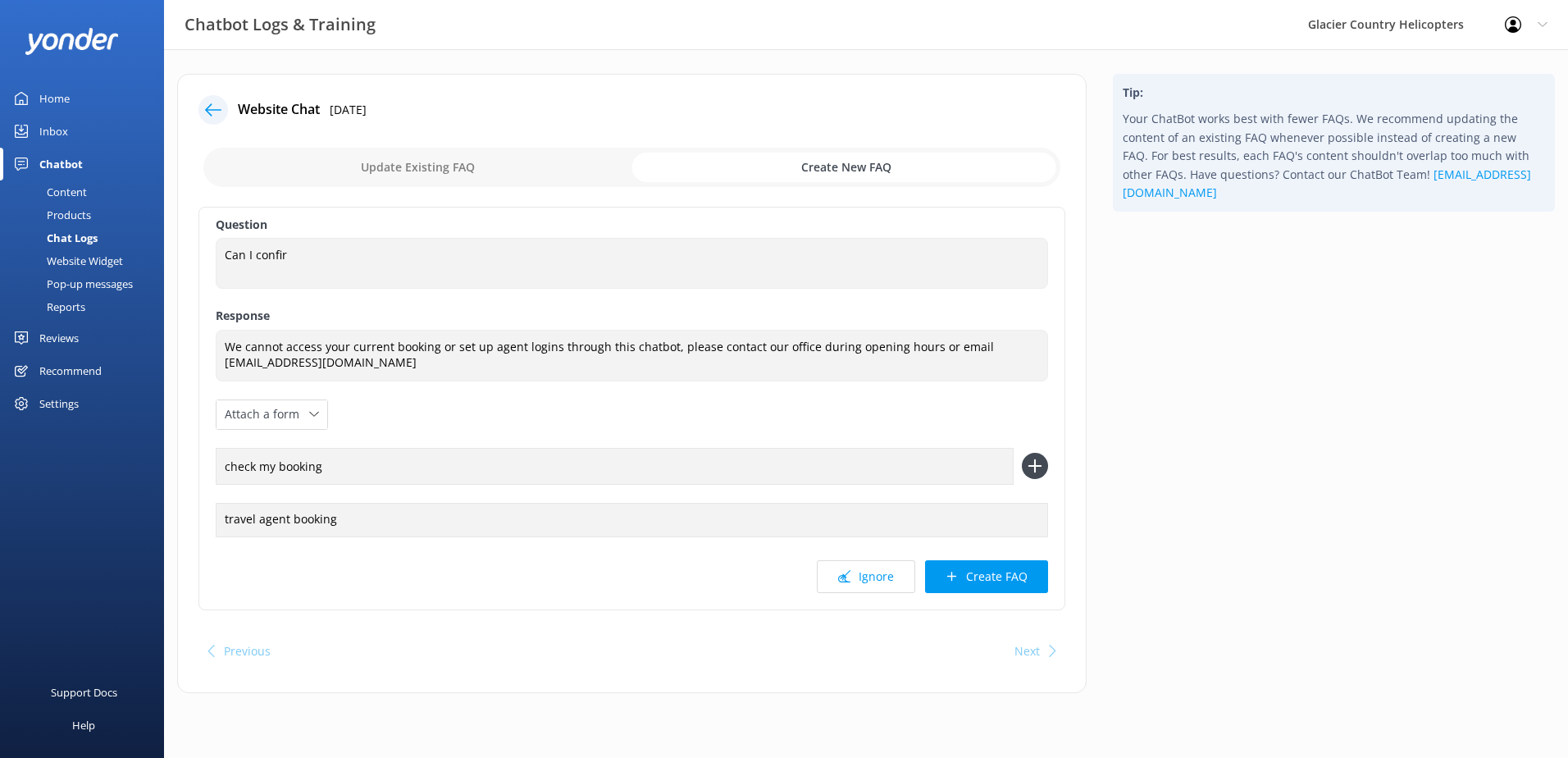
click at [455, 161] on input "checkbox" at bounding box center [632, 168] width 858 height 40
checkbox input "false"
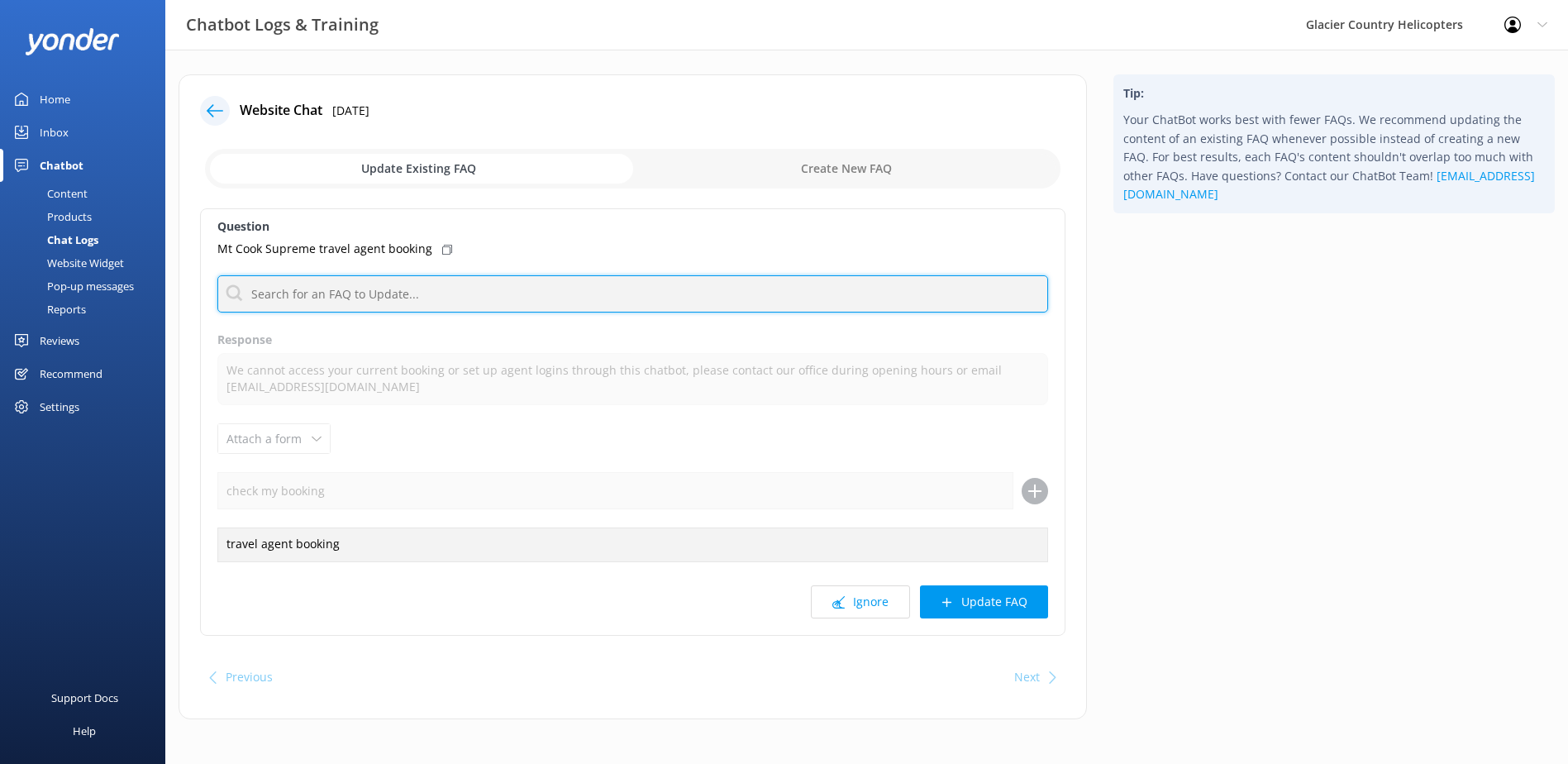
click at [309, 296] on input "text" at bounding box center [633, 294] width 831 height 37
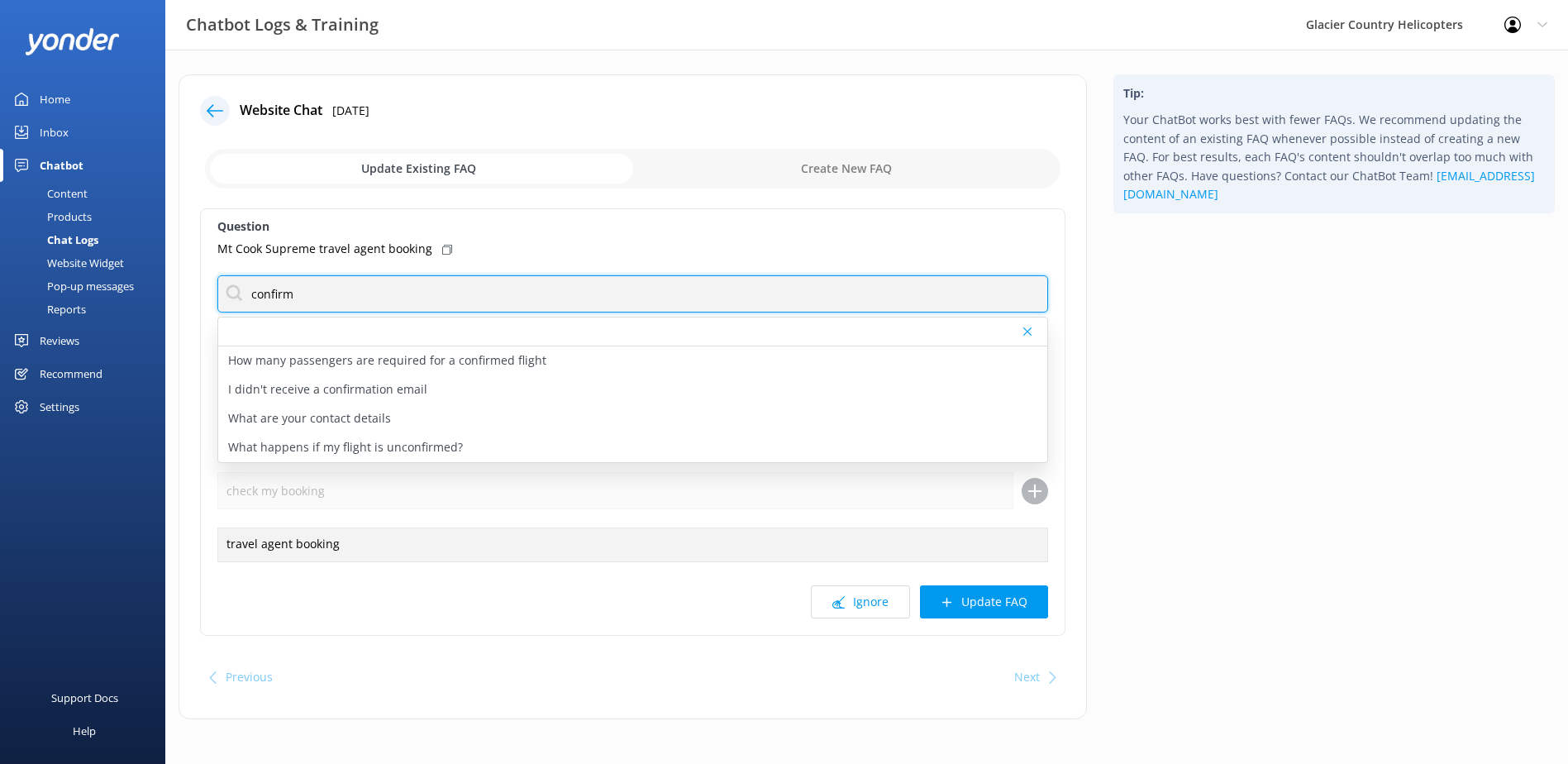
click at [213, 290] on div "Question Mt Cook Supreme travel agent booking confirm How many passengers are r…" at bounding box center [633, 422] width 865 height 428
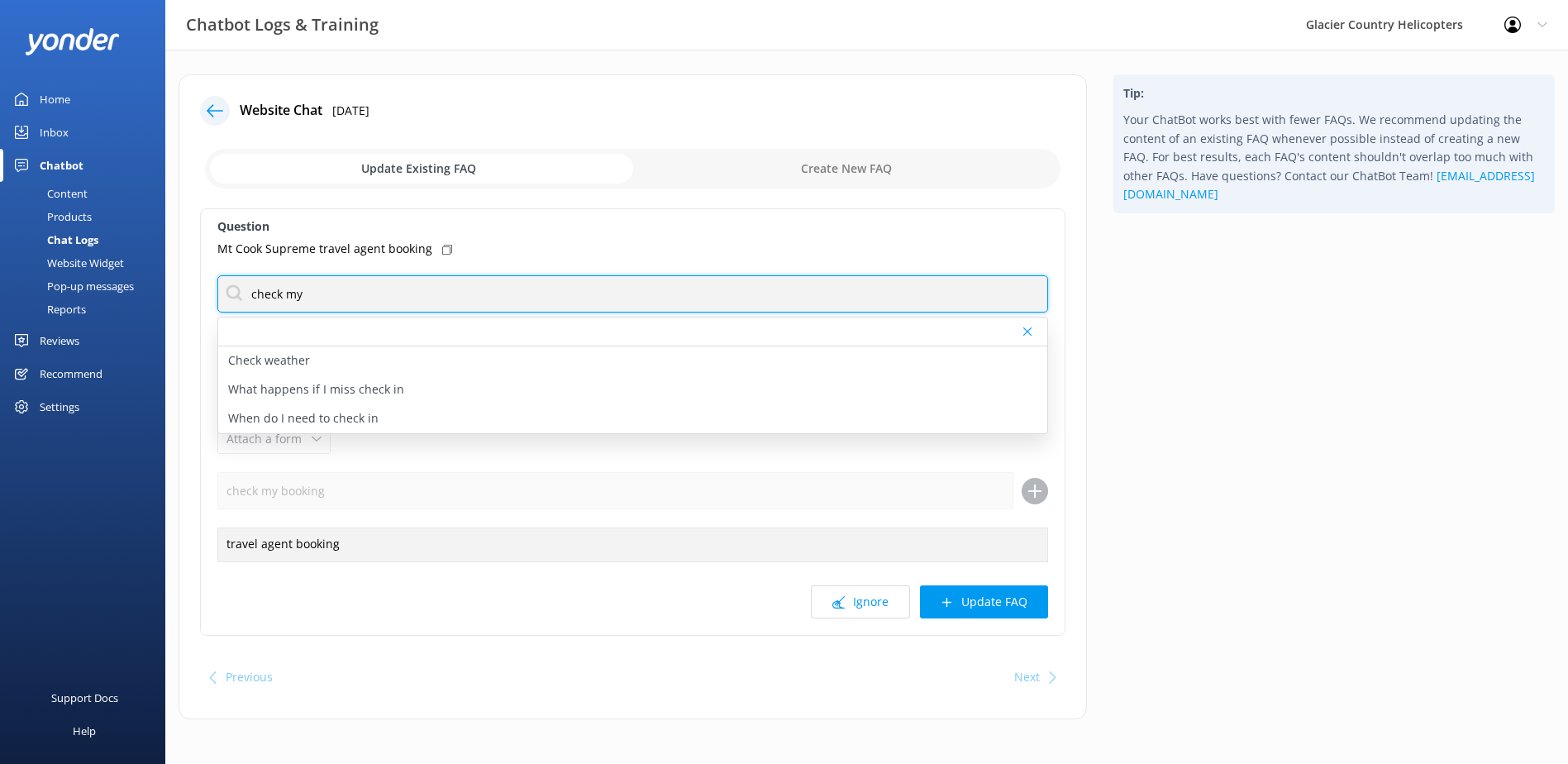
type input "check my"
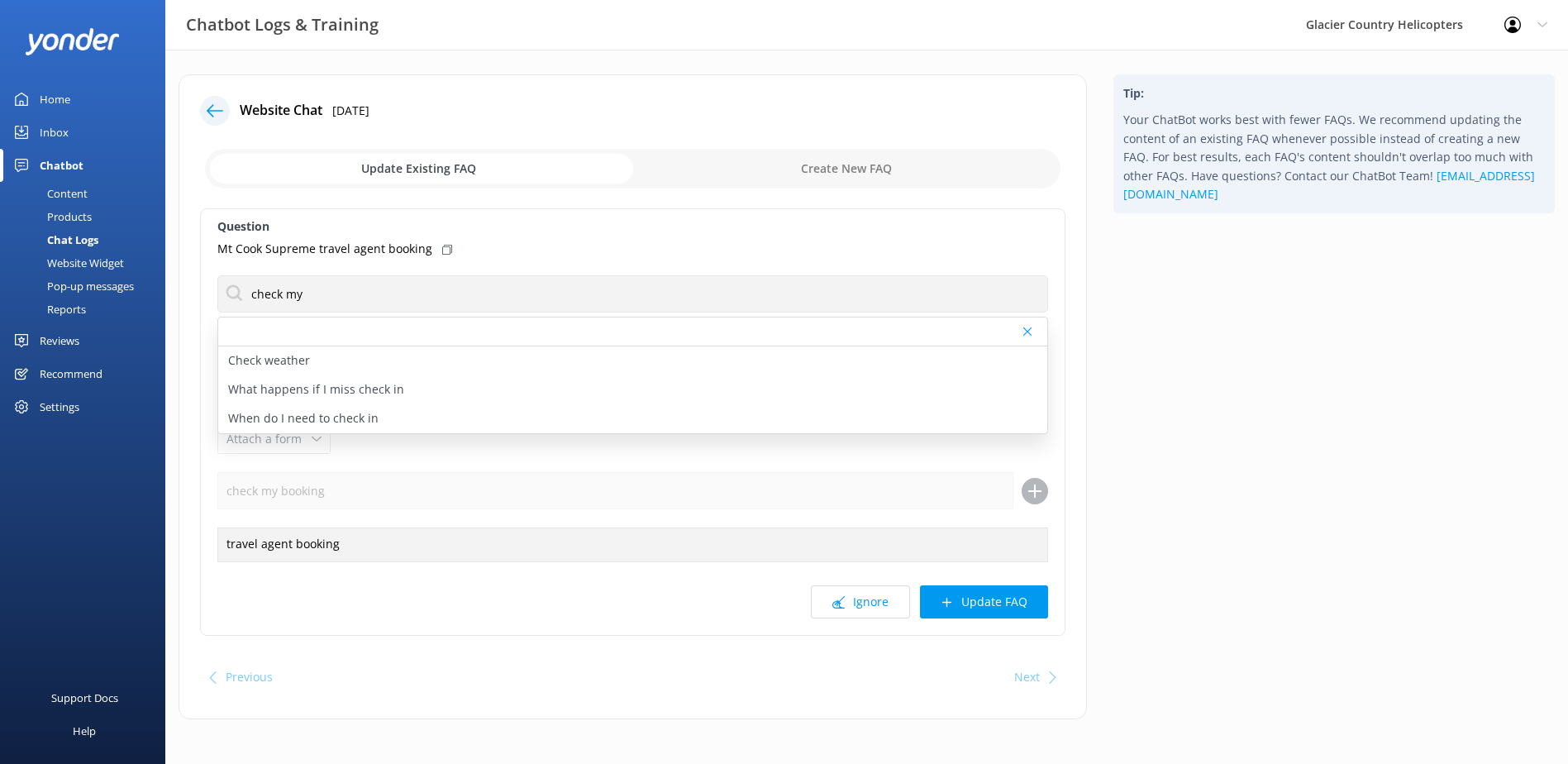
click at [826, 162] on input "checkbox" at bounding box center [633, 169] width 856 height 40
checkbox input "true"
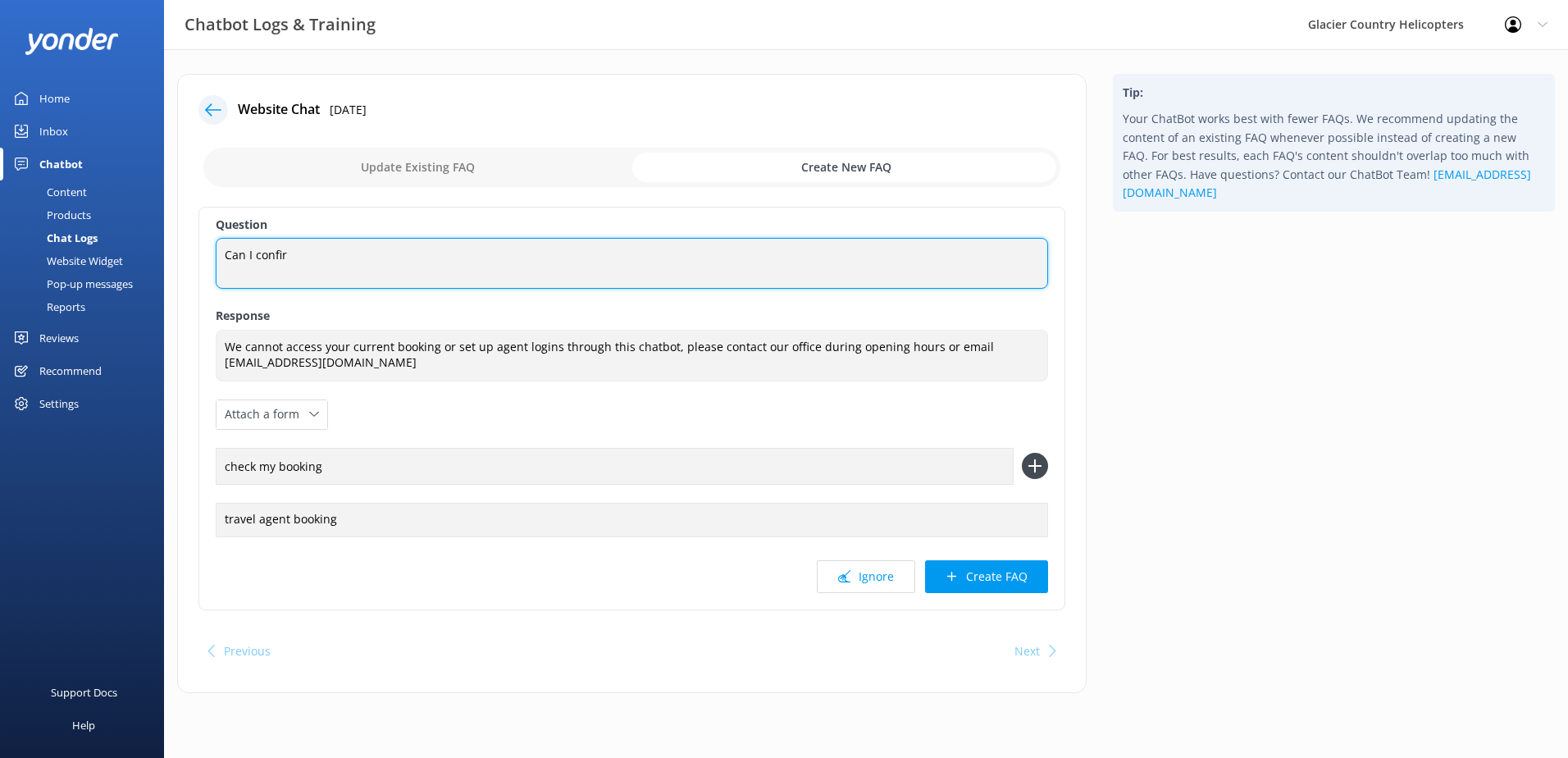
click at [329, 261] on textarea "Can I confir" at bounding box center [631, 263] width 832 height 51
type textarea "Can I confirm my booking?"
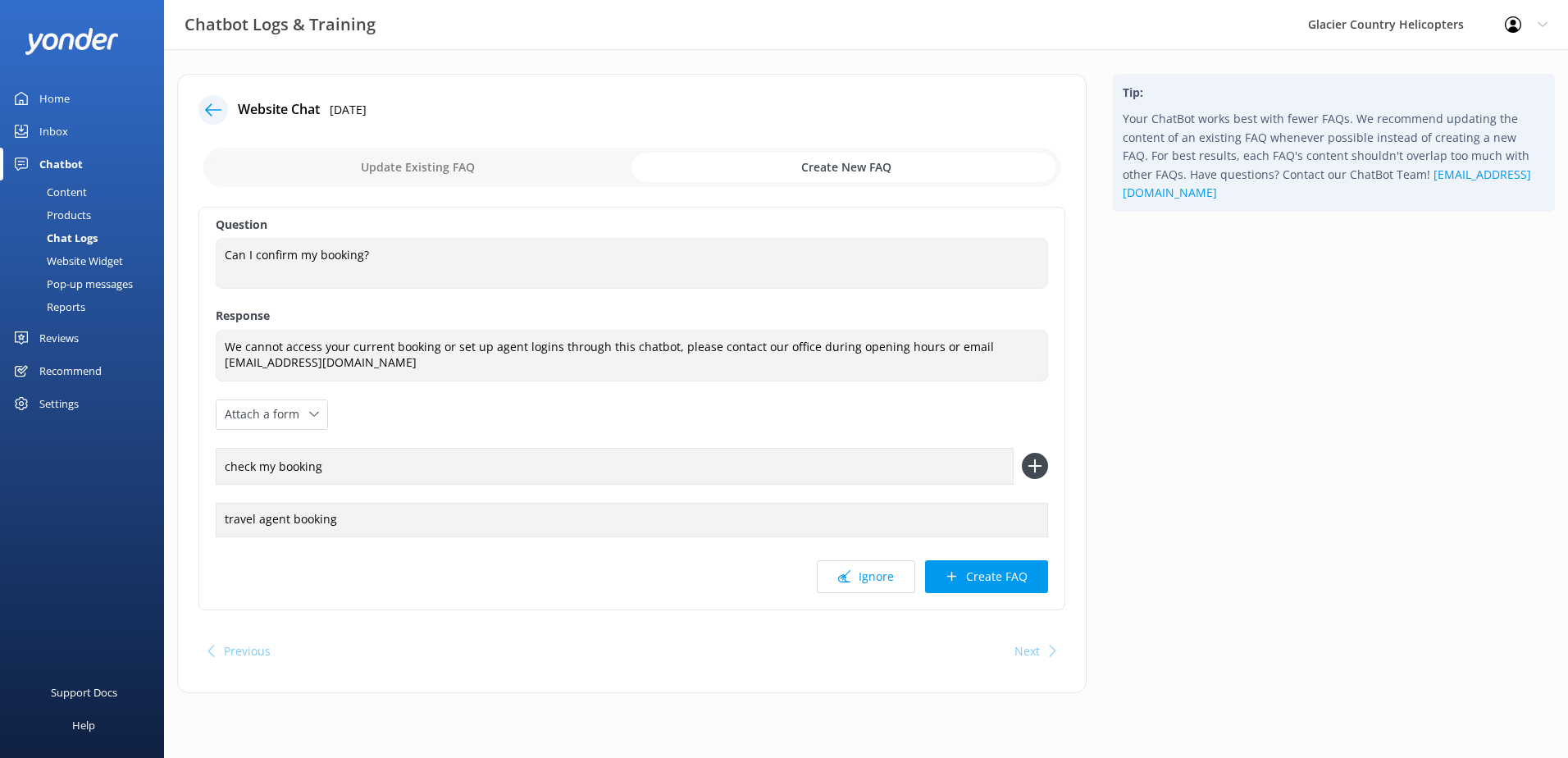
click at [1030, 462] on icon at bounding box center [1036, 466] width 26 height 26
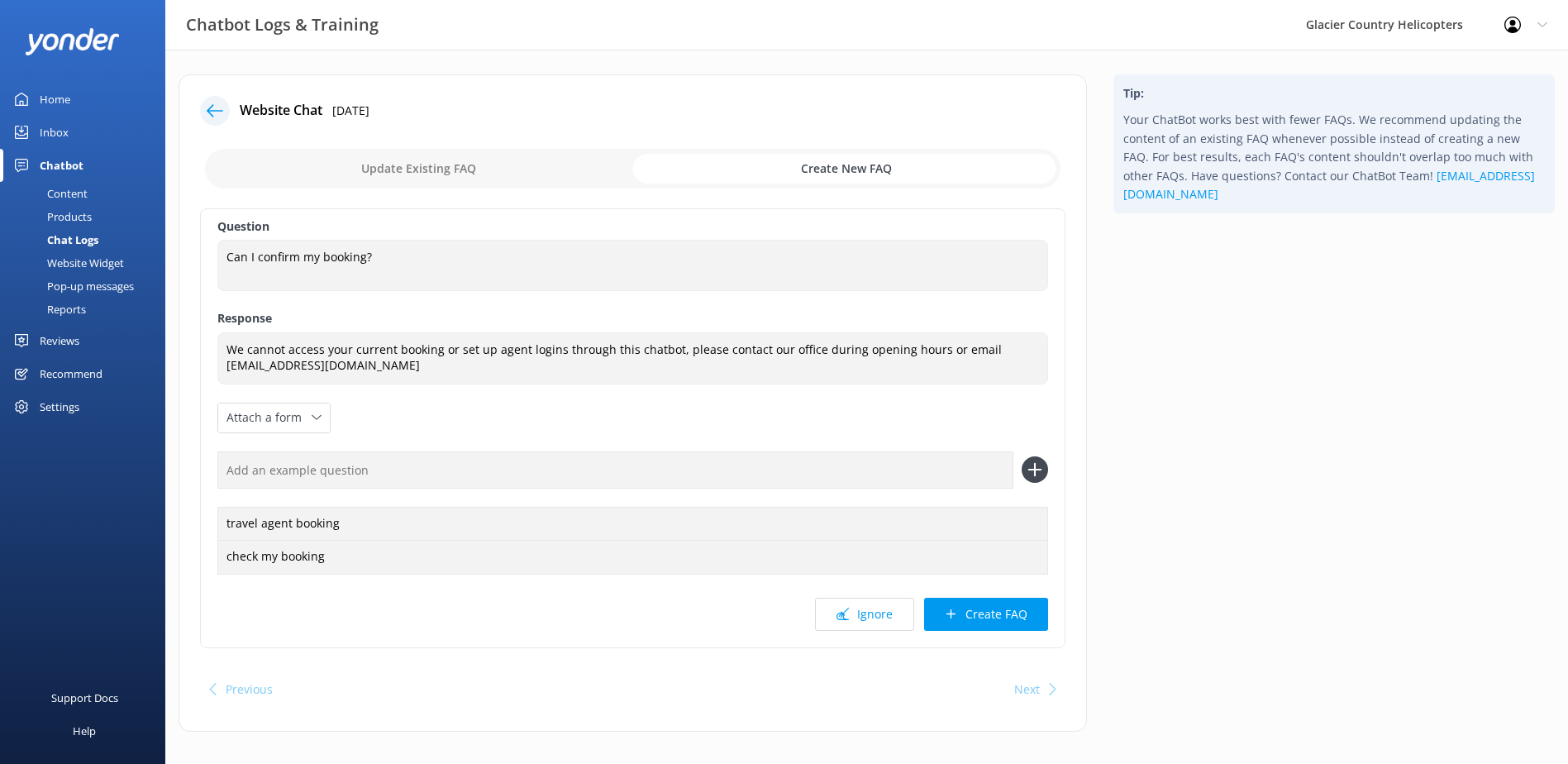
click at [325, 468] on input "text" at bounding box center [615, 469] width 796 height 37
click at [253, 475] on input "agent set up" at bounding box center [615, 469] width 796 height 37
click at [271, 466] on input "agency set up" at bounding box center [615, 469] width 796 height 37
type input "agency set up"
click at [1037, 473] on icon at bounding box center [1035, 469] width 27 height 27
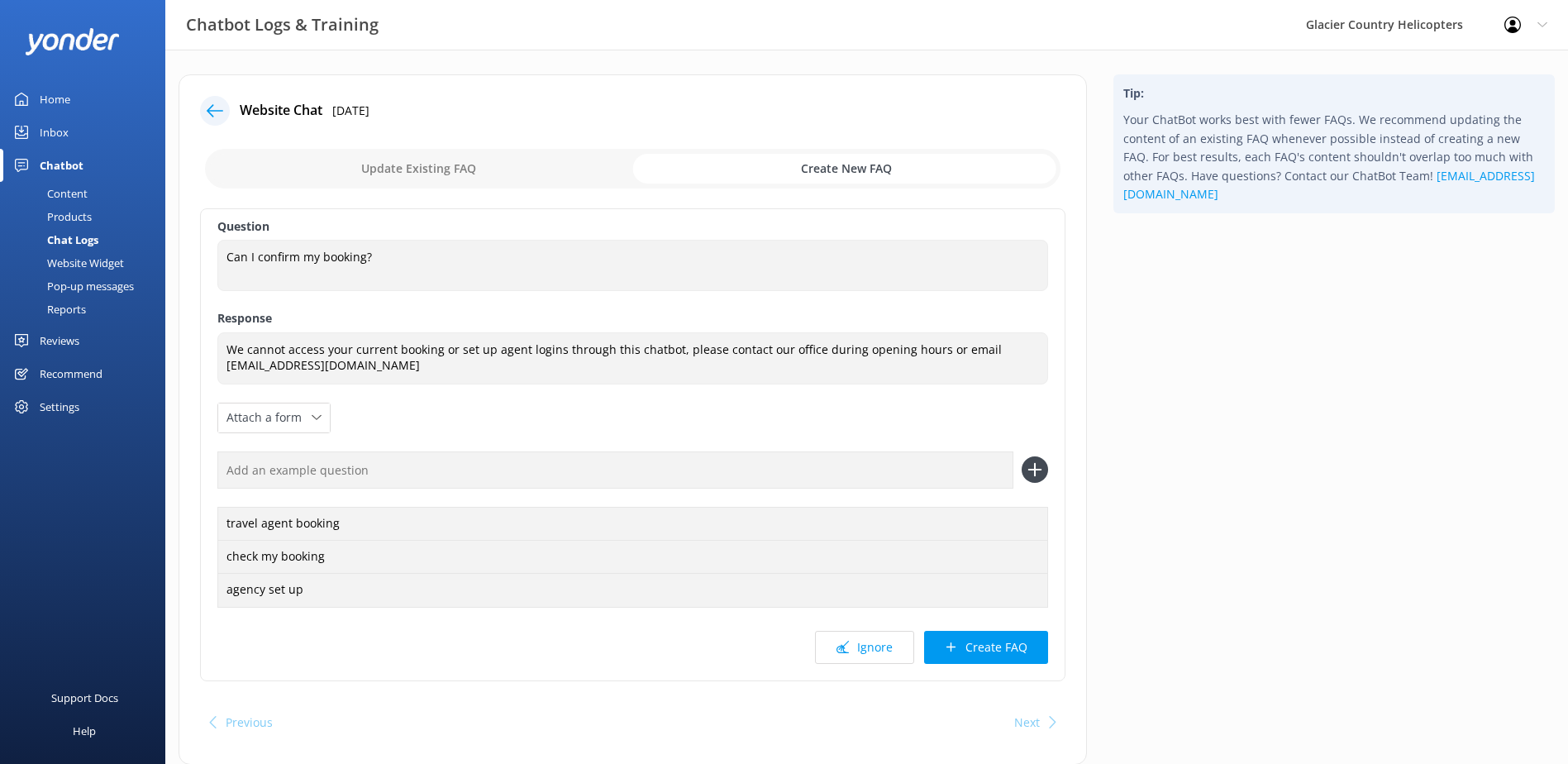
click at [444, 470] on input "text" at bounding box center [615, 469] width 796 height 37
type input "whole sale account"
click at [1033, 475] on icon at bounding box center [1035, 469] width 27 height 27
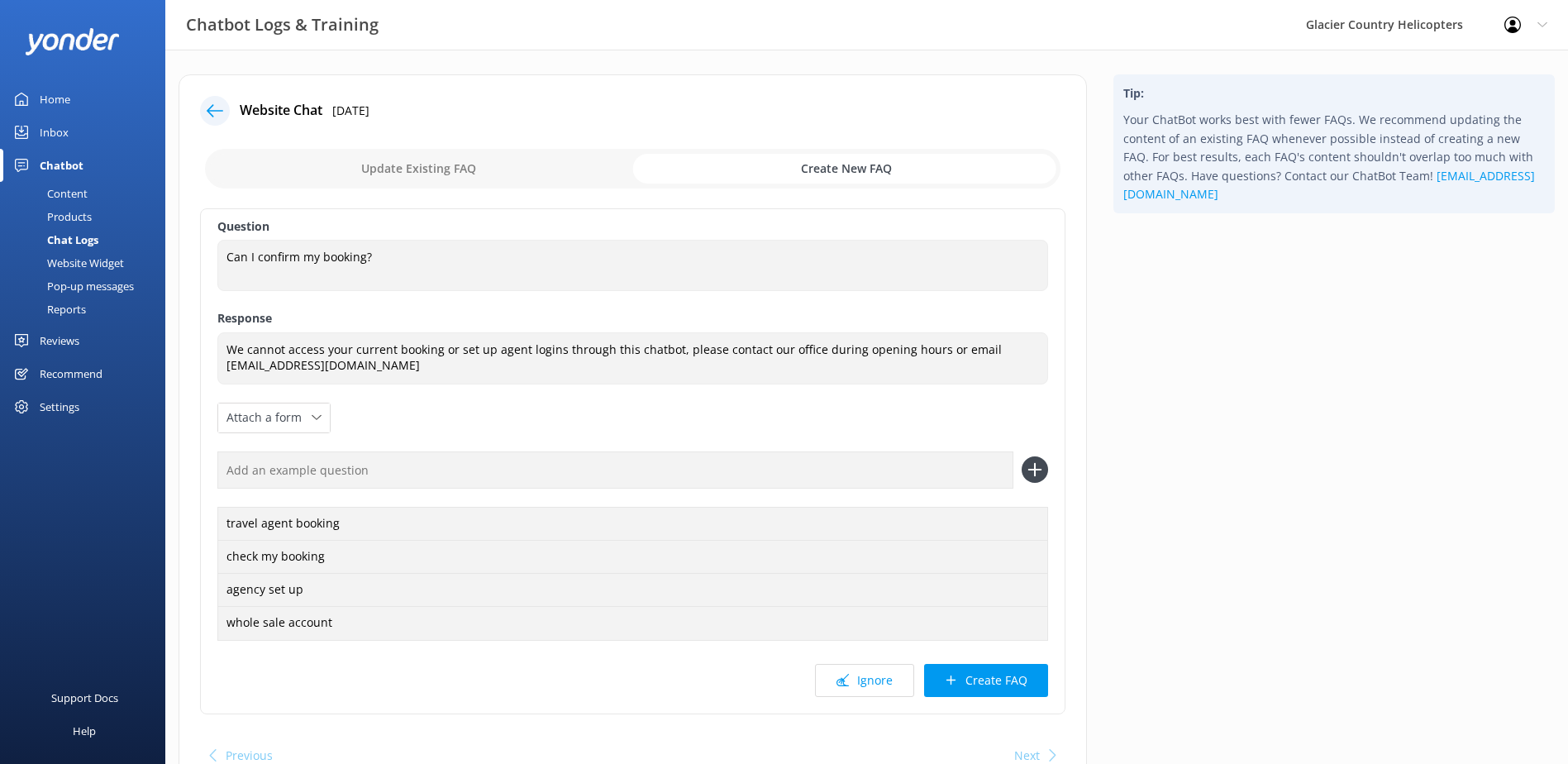
click at [291, 468] on input "text" at bounding box center [615, 469] width 796 height 37
type input "confirm my booking"
click at [1035, 475] on use at bounding box center [1035, 469] width 14 height 14
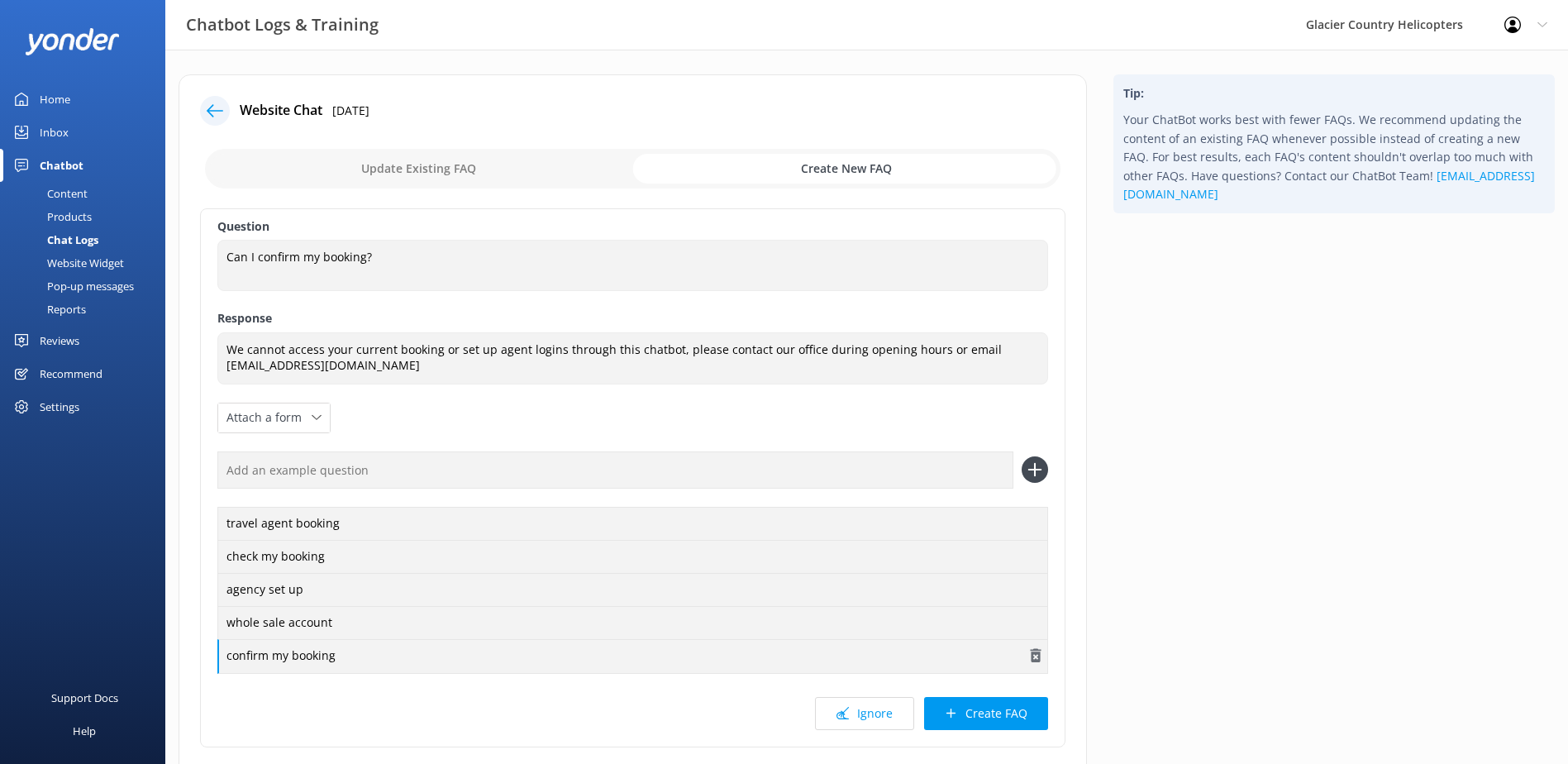
click at [347, 667] on div "confirm my booking" at bounding box center [633, 657] width 831 height 35
click at [1033, 654] on use "button" at bounding box center [1035, 655] width 10 height 14
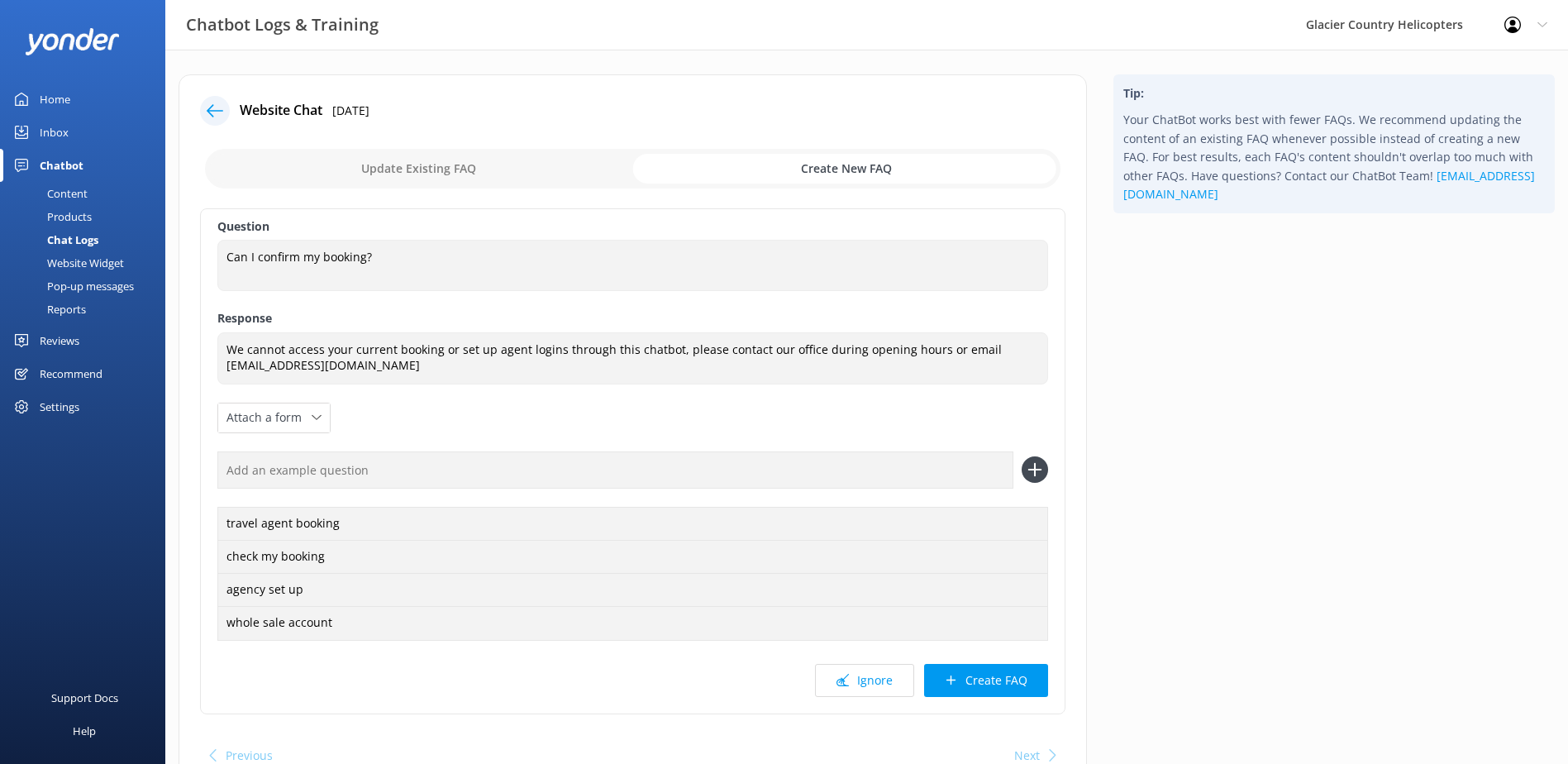
click at [310, 482] on input "text" at bounding box center [615, 469] width 796 height 37
type input "reconfirm my flight"
click at [1027, 468] on icon at bounding box center [1035, 469] width 27 height 27
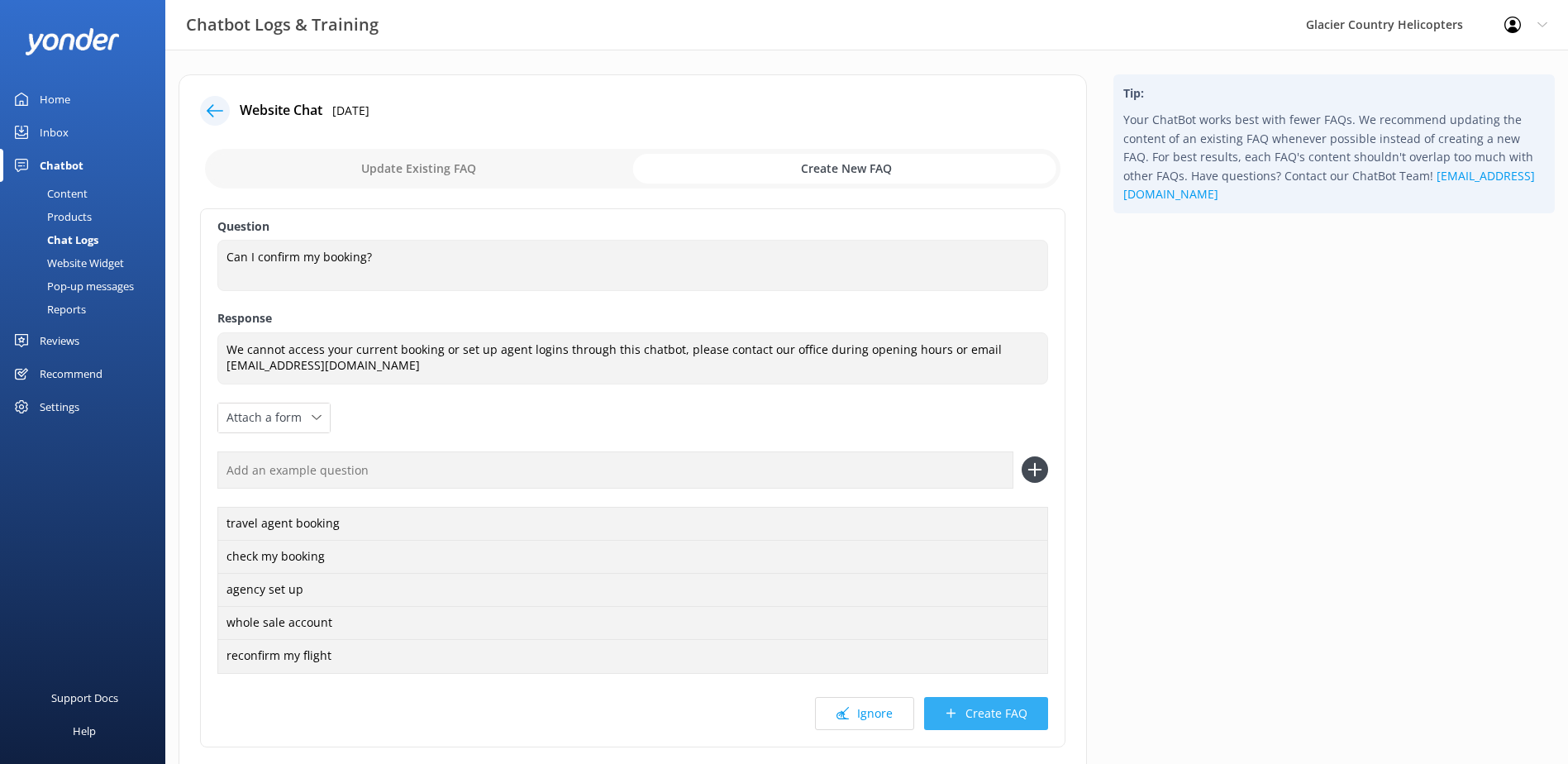
click at [989, 711] on button "Create FAQ" at bounding box center [986, 714] width 124 height 33
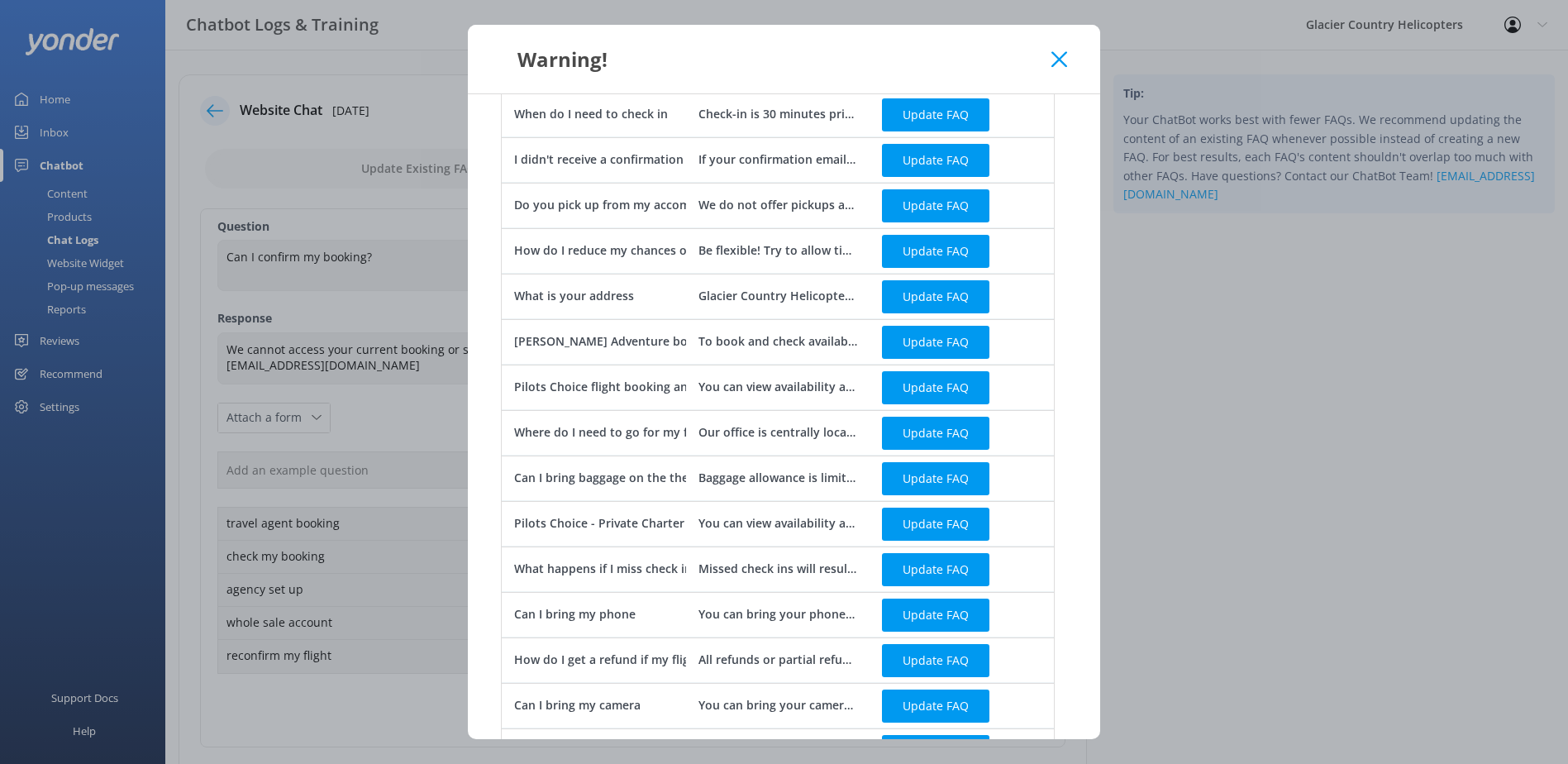
scroll to position [430, 0]
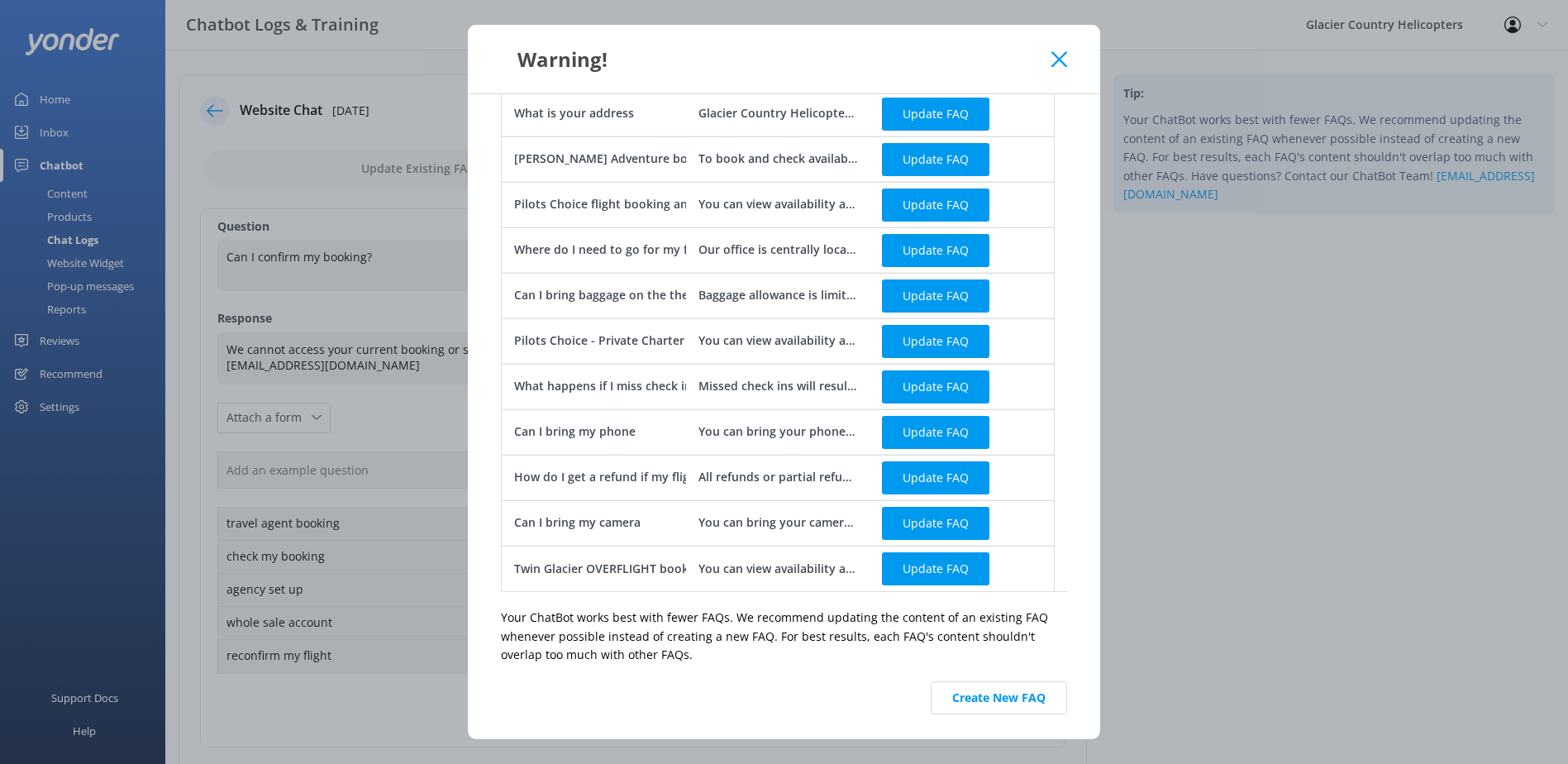
click at [1027, 682] on button "Create New FAQ" at bounding box center [999, 697] width 137 height 33
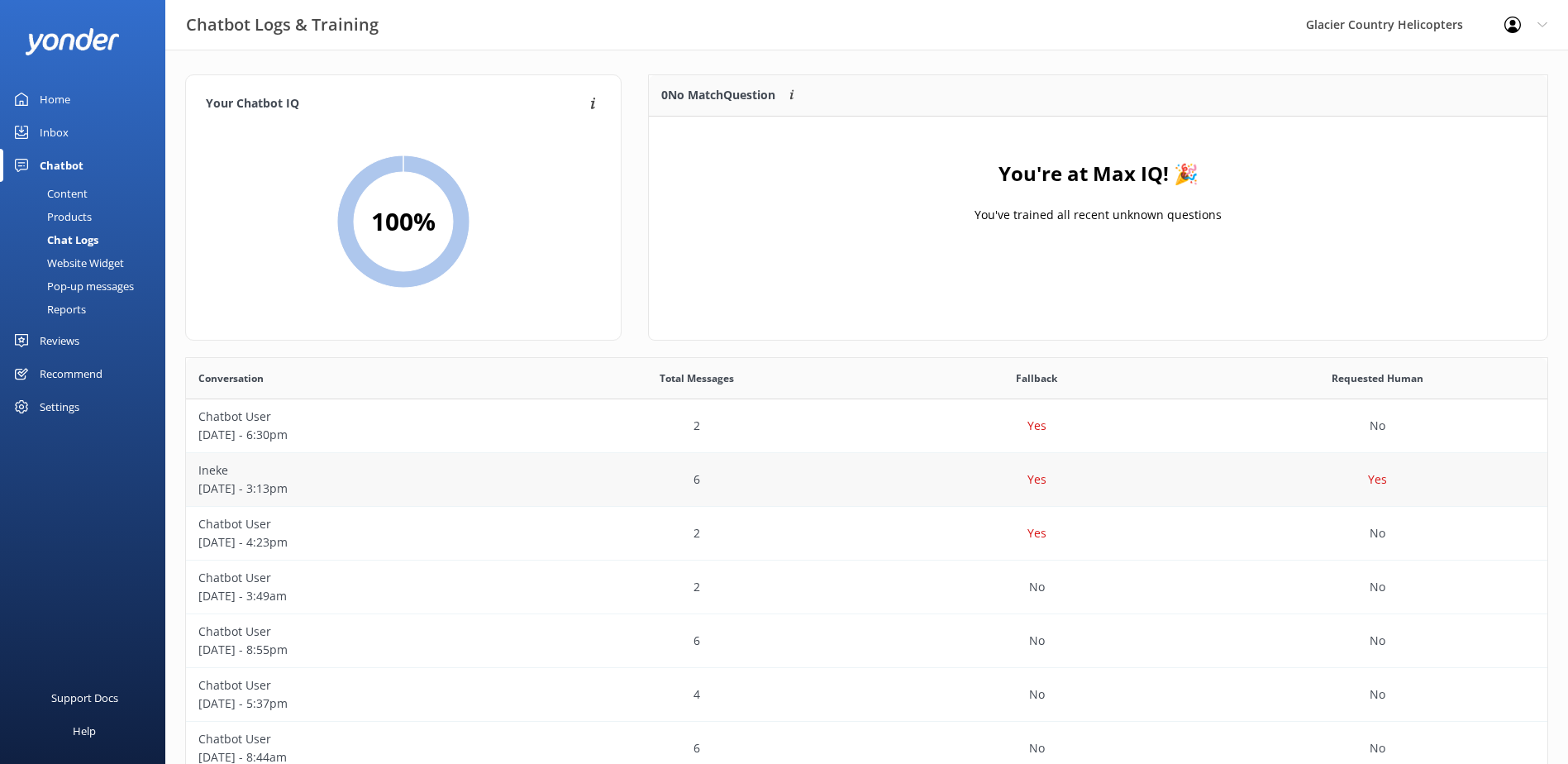
click at [217, 480] on p "[DATE] - 3:13pm" at bounding box center [356, 488] width 316 height 18
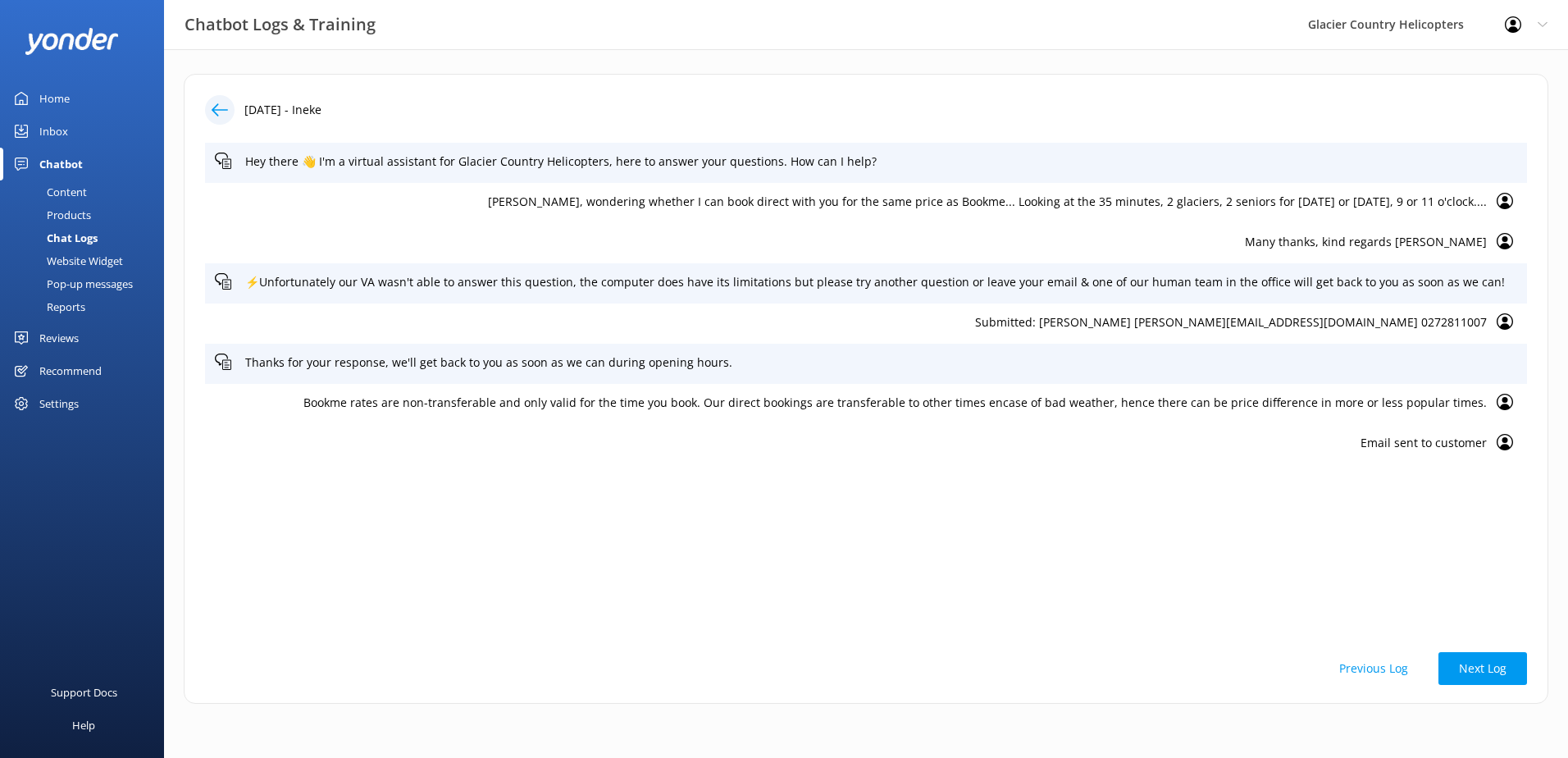
click at [214, 117] on icon at bounding box center [220, 109] width 16 height 16
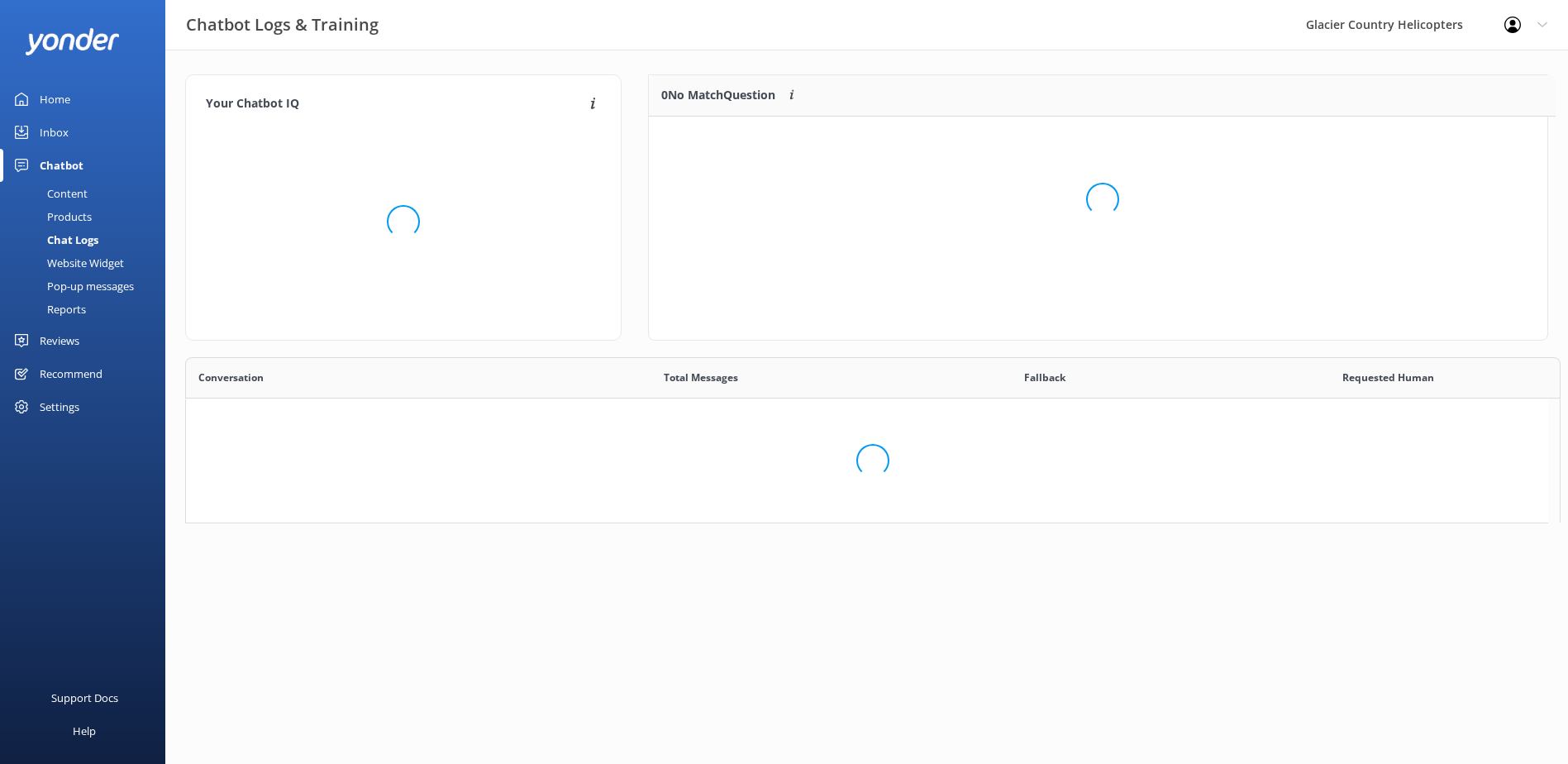
scroll to position [195, 885]
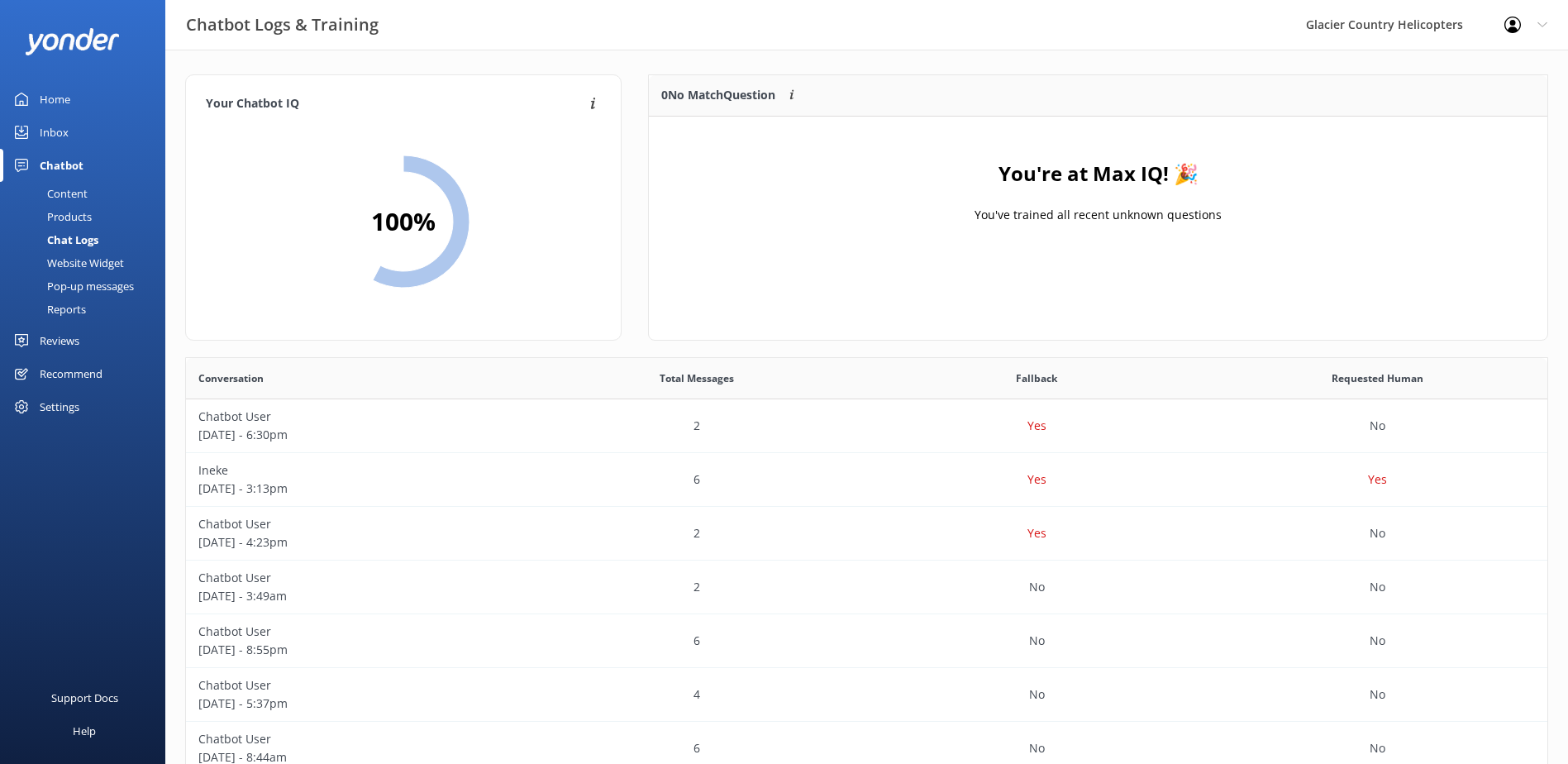
click at [59, 190] on div "Content" at bounding box center [48, 193] width 78 height 23
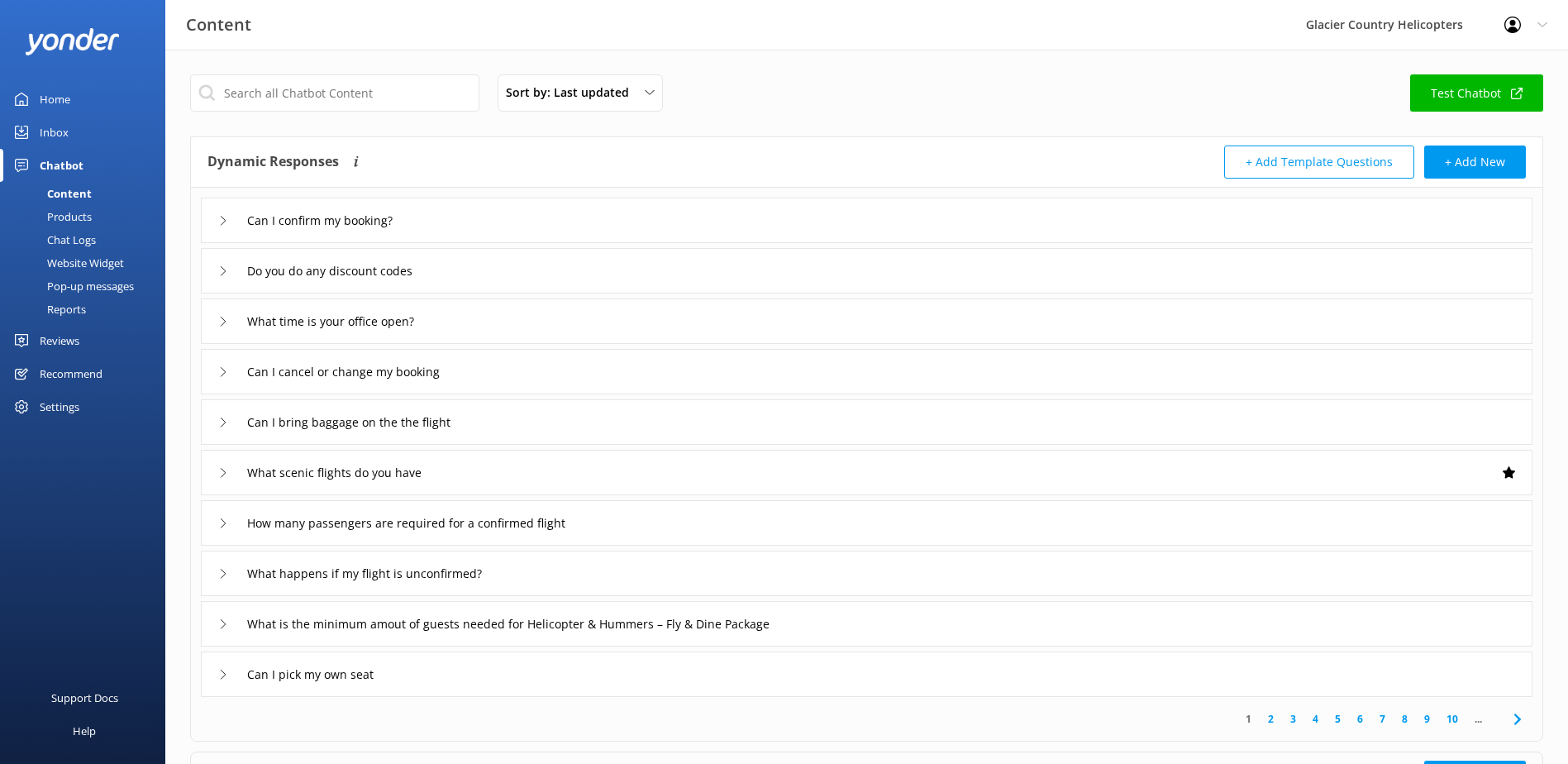
click at [216, 269] on div "Do you do any discount codes" at bounding box center [867, 271] width 1332 height 46
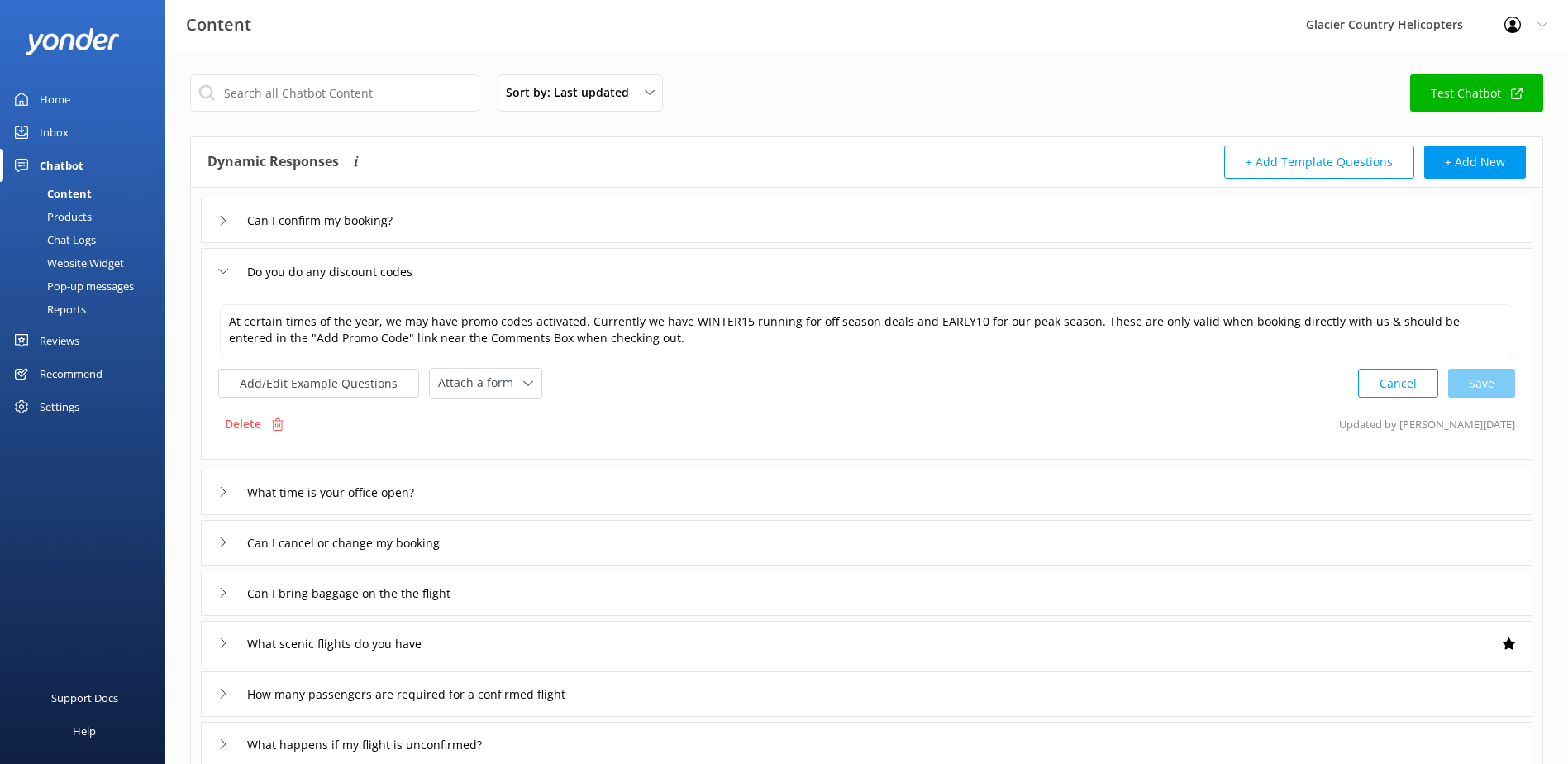
click at [216, 269] on div "Do you do any discount codes" at bounding box center [867, 271] width 1332 height 46
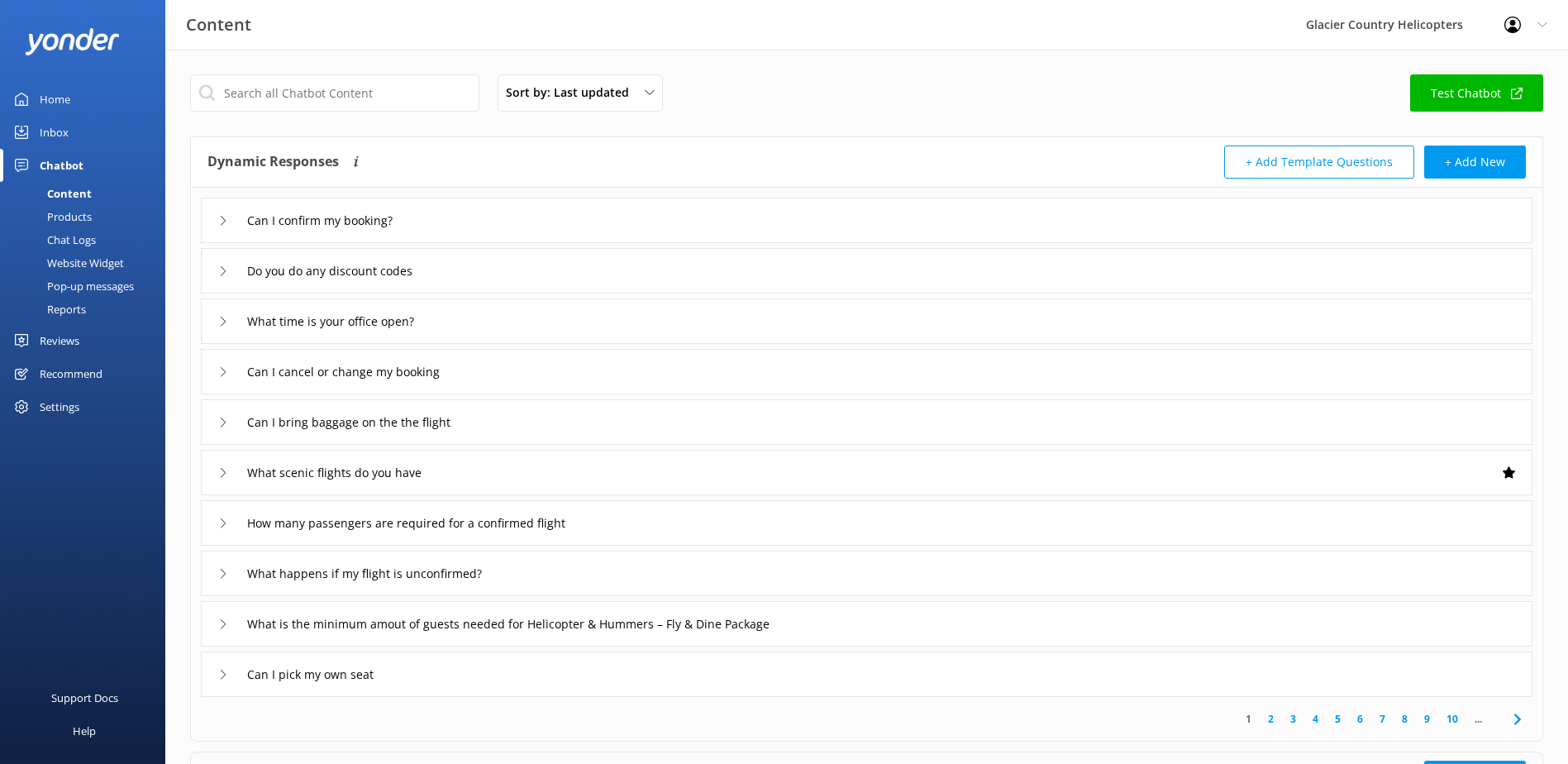
click at [51, 99] on div "Home" at bounding box center [55, 99] width 30 height 33
